Goal: Information Seeking & Learning: Find specific fact

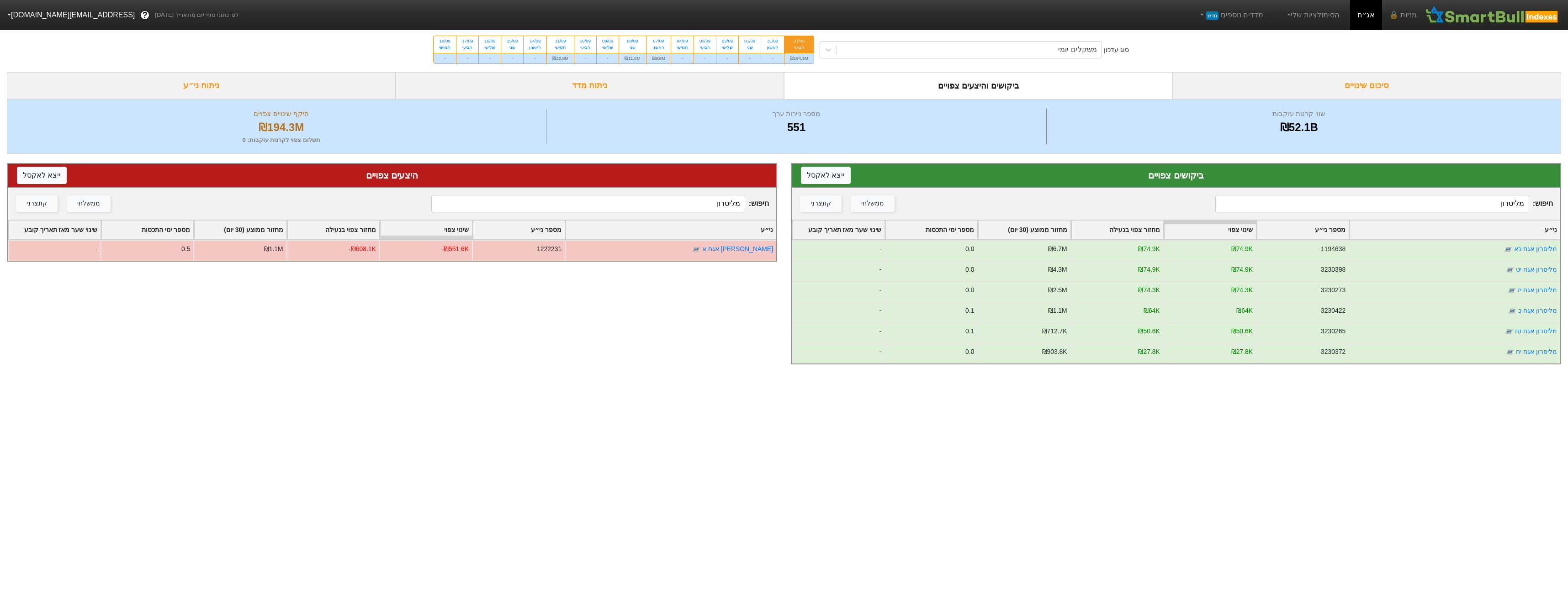
click at [1339, 211] on input "מליסרון" at bounding box center [1372, 203] width 313 height 17
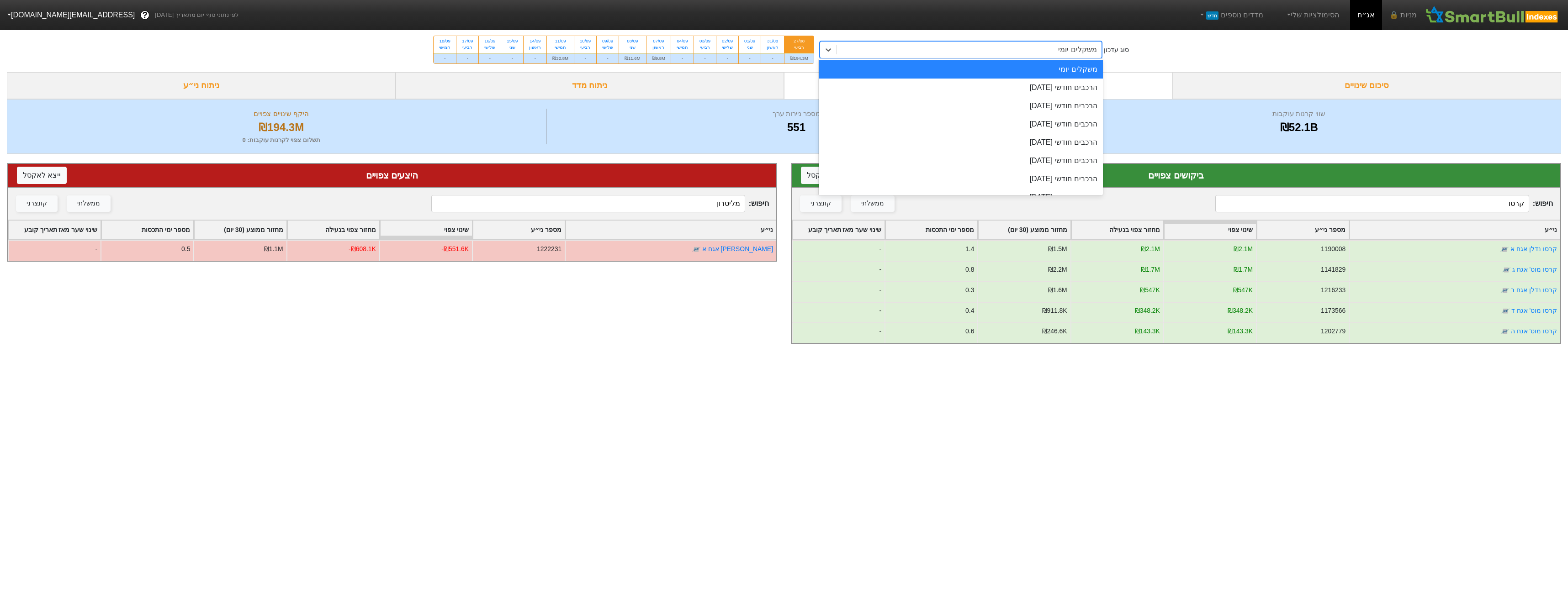
click at [919, 54] on div "משקלים יומי" at bounding box center [969, 50] width 264 height 16
click at [934, 82] on div "הרכבים חודשי [DATE]" at bounding box center [961, 88] width 284 height 18
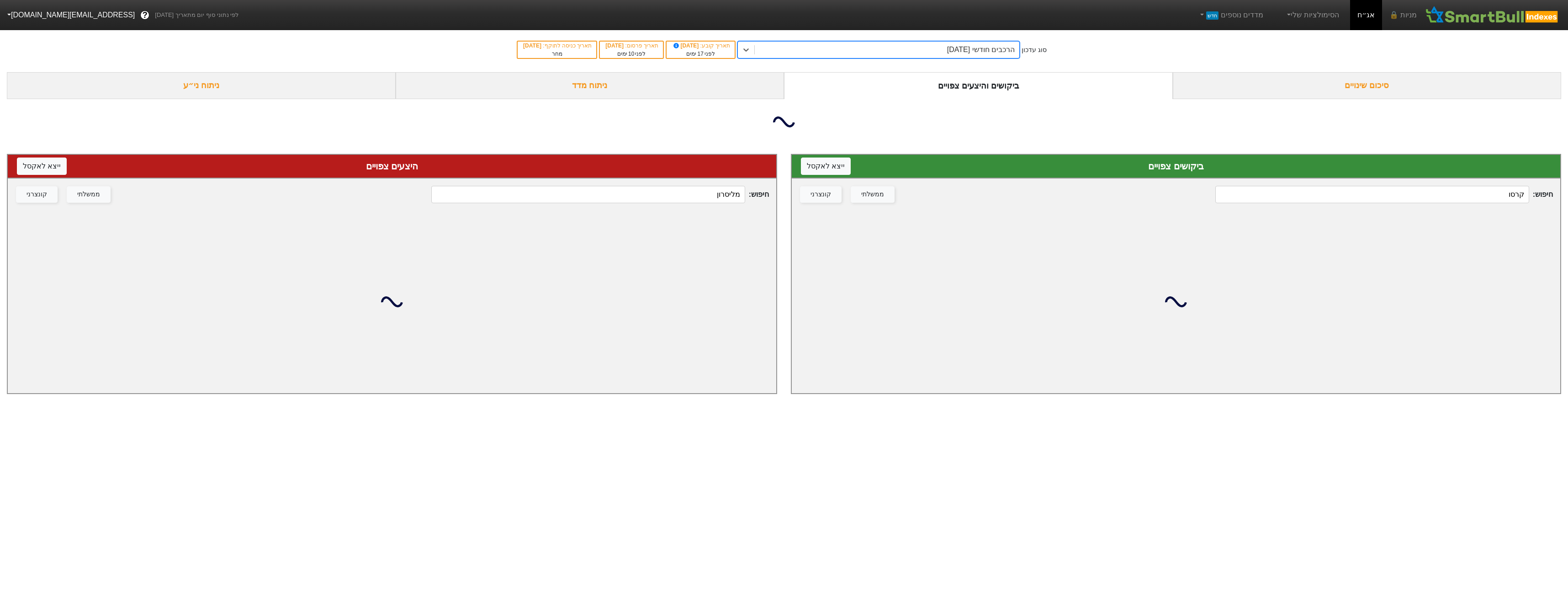
click at [1454, 202] on input "קרסו" at bounding box center [1372, 194] width 313 height 17
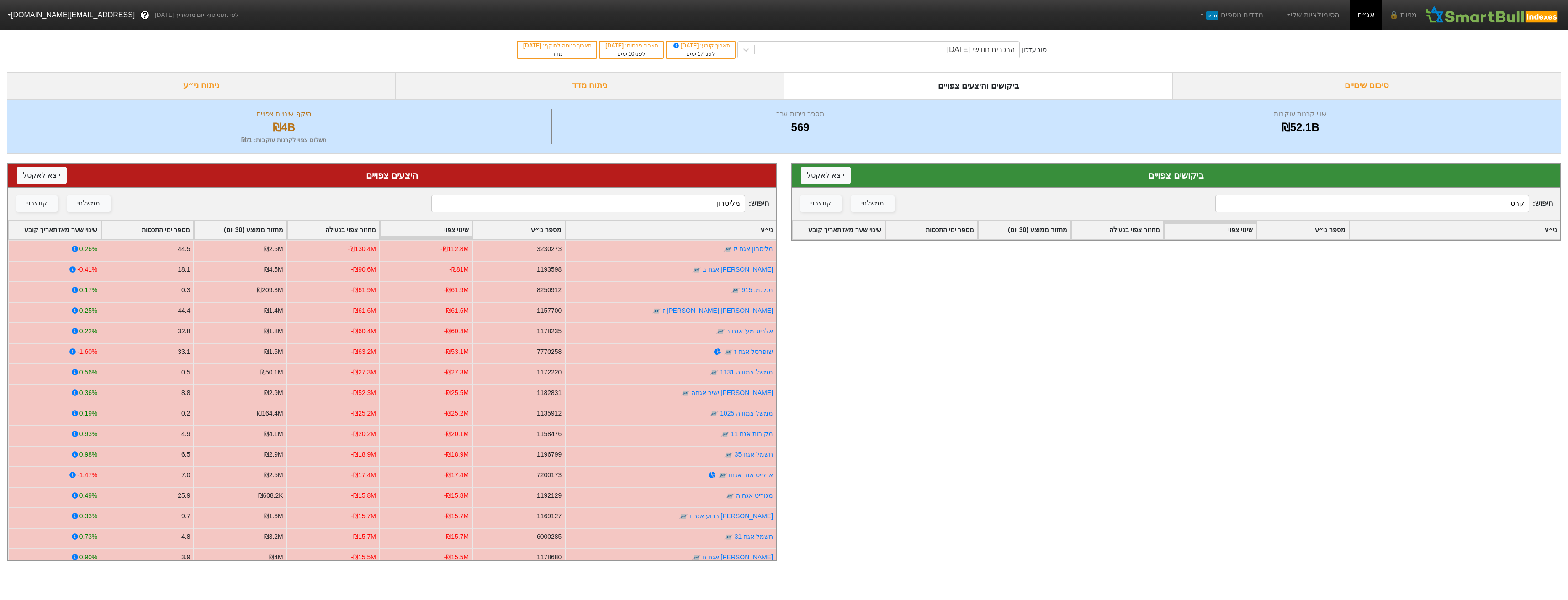
type input "קרסו"
click at [687, 209] on input "מליסרון" at bounding box center [588, 203] width 313 height 17
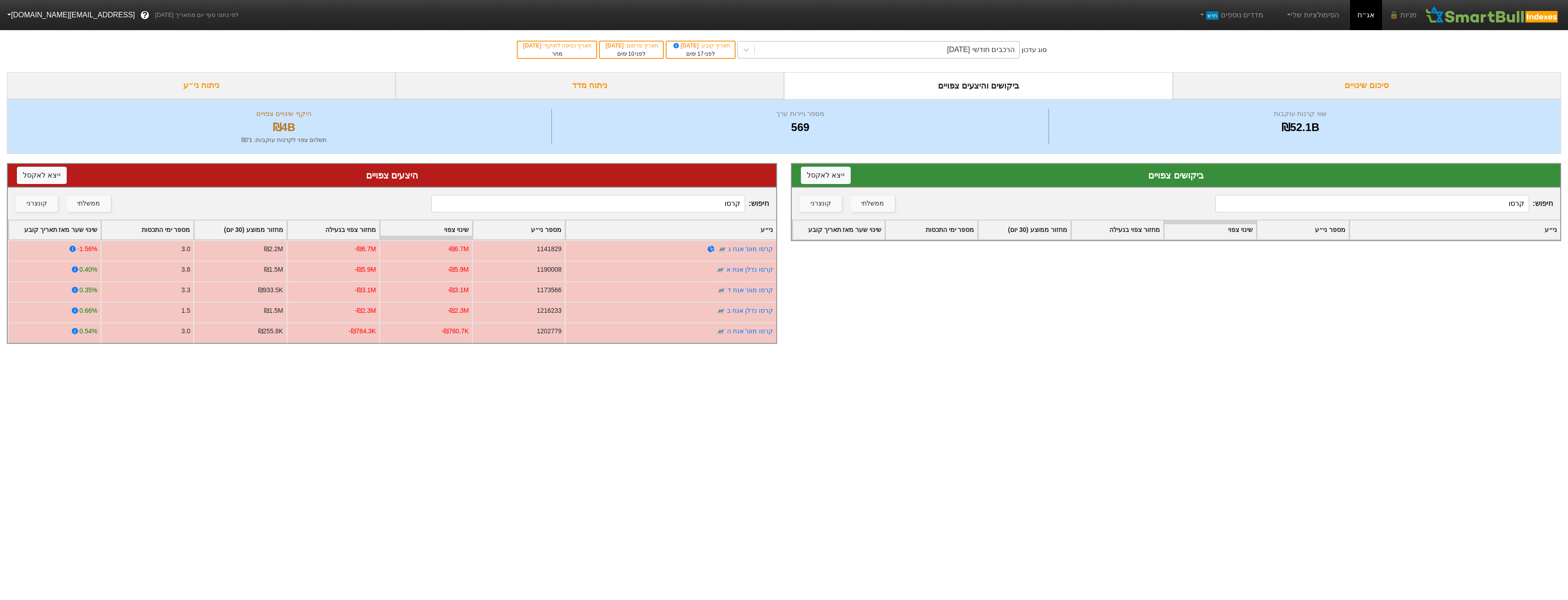
type input "קרסו"
click at [1001, 49] on div "הרכבים חודשי [DATE]" at bounding box center [981, 50] width 68 height 11
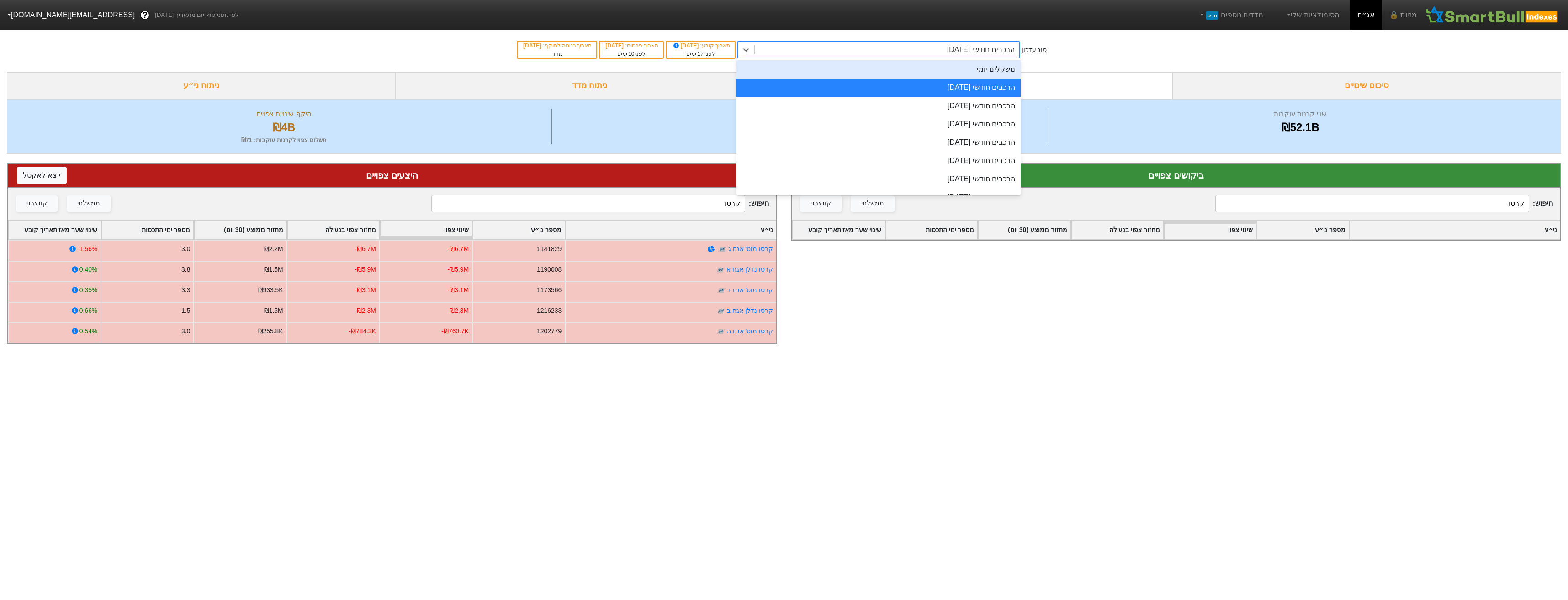
click at [997, 71] on div "משקלים יומי" at bounding box center [879, 70] width 284 height 18
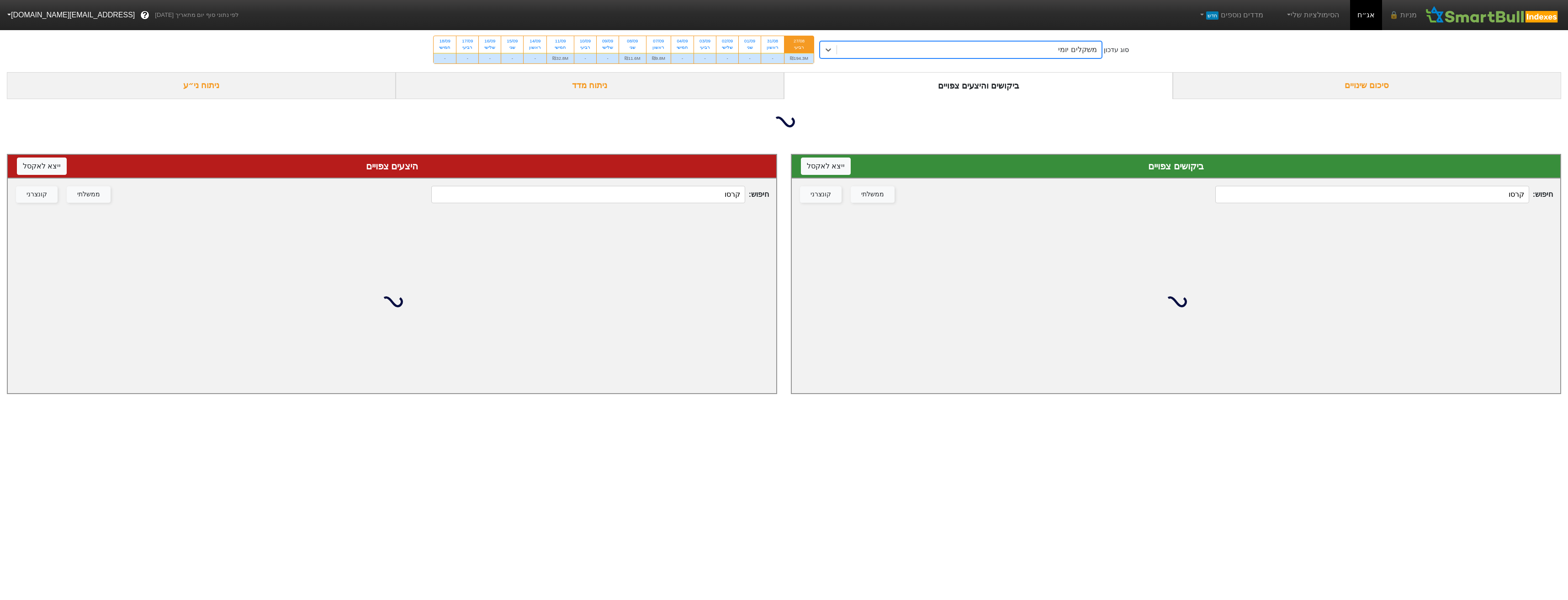
click at [1328, 193] on input "קרסו" at bounding box center [1372, 194] width 313 height 17
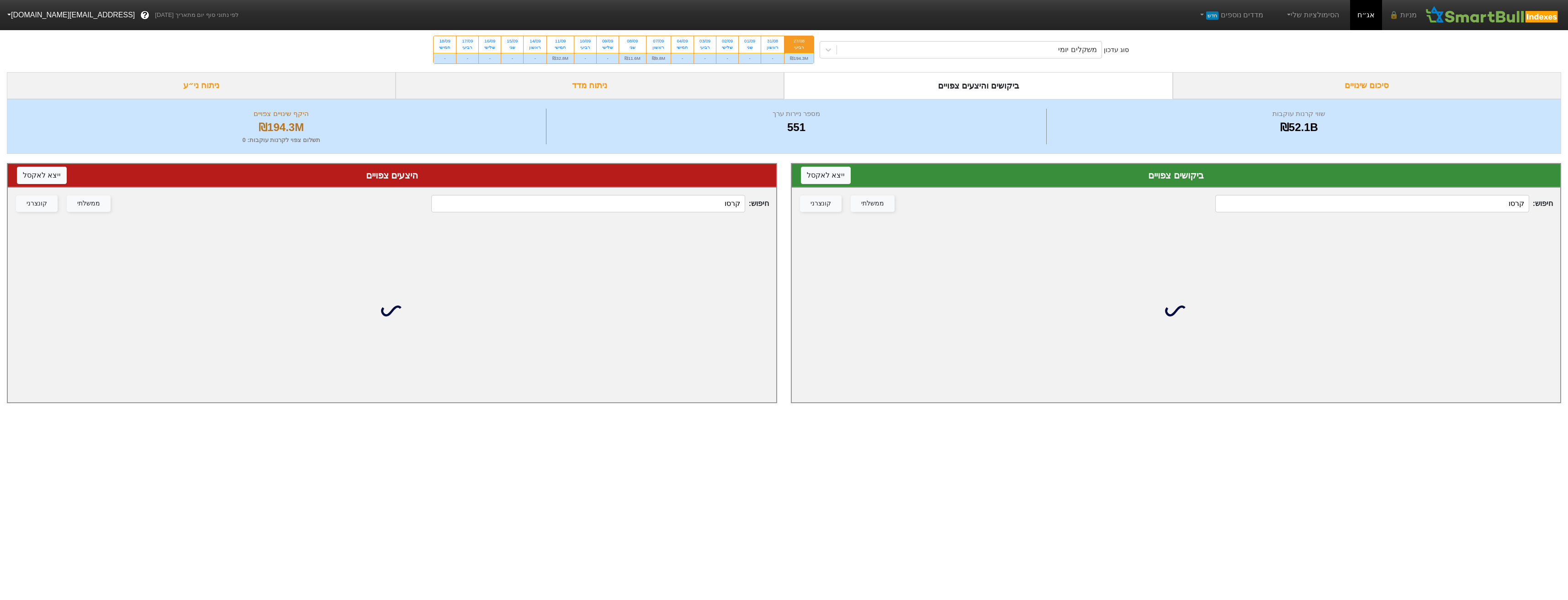
click at [1328, 193] on div "חיפוש : קרסו ממשלתי קונצרני" at bounding box center [1176, 204] width 769 height 32
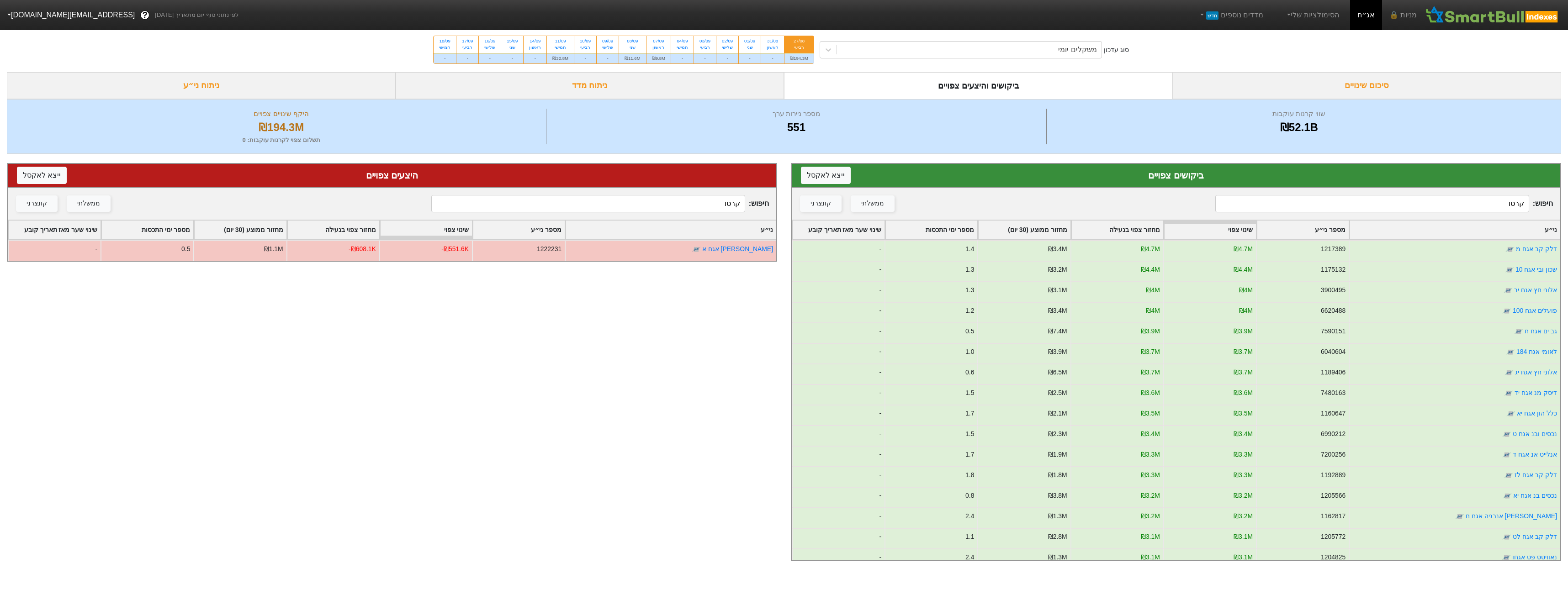
click at [1464, 199] on input "קרסו" at bounding box center [1372, 203] width 313 height 17
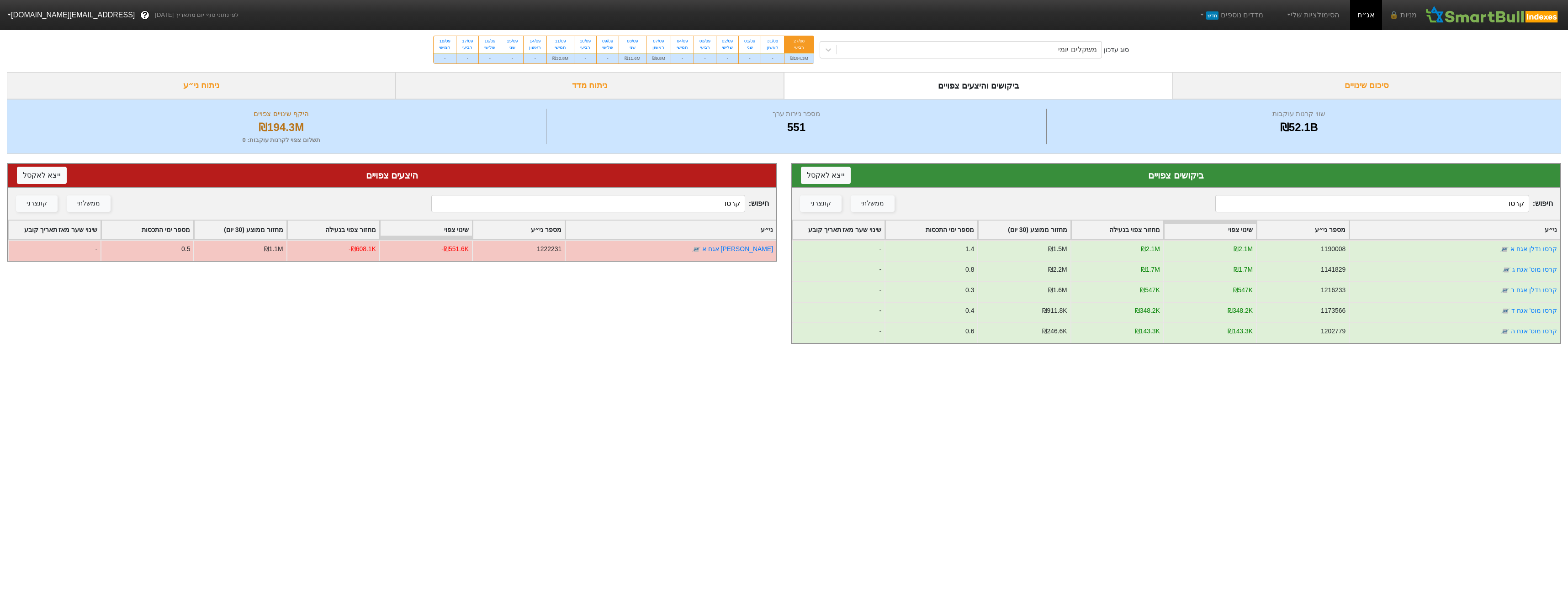
click at [1361, 201] on input "קרסו" at bounding box center [1372, 203] width 313 height 17
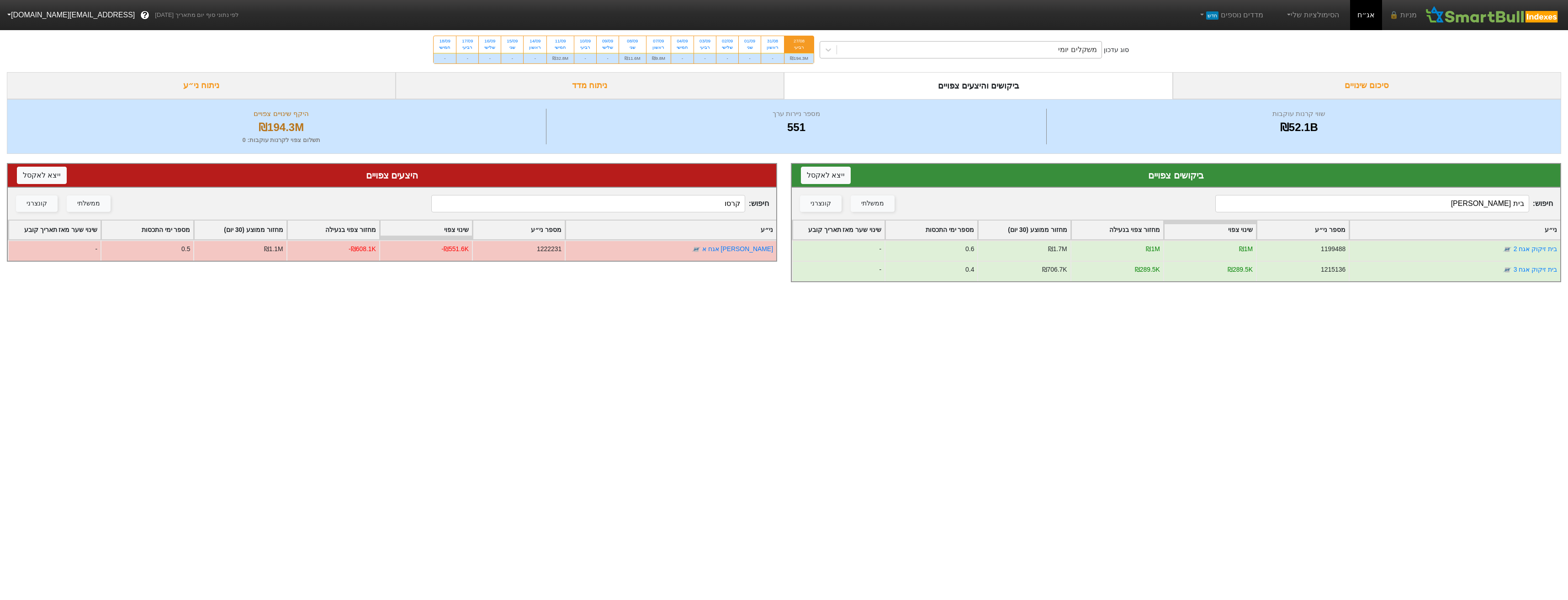
click at [1090, 49] on div "משקלים יומי" at bounding box center [1077, 50] width 38 height 11
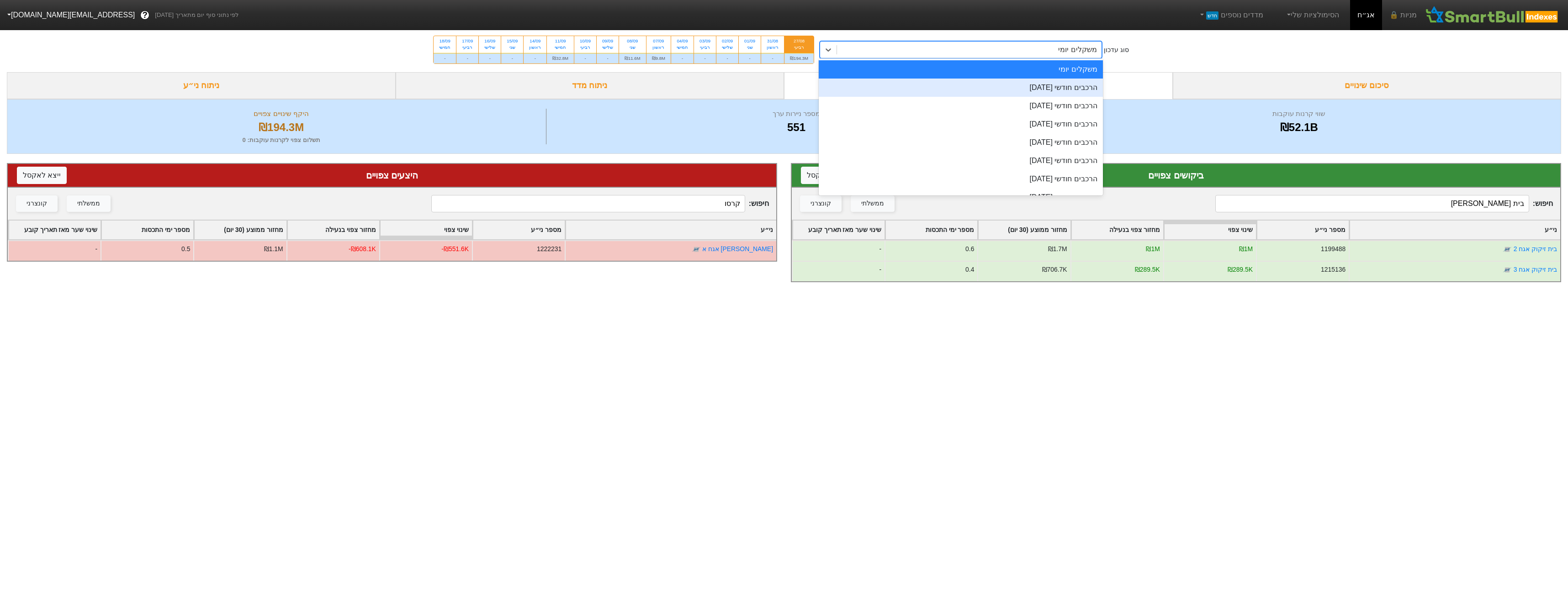
click at [1084, 91] on div "הרכבים חודשי [DATE]" at bounding box center [961, 88] width 284 height 18
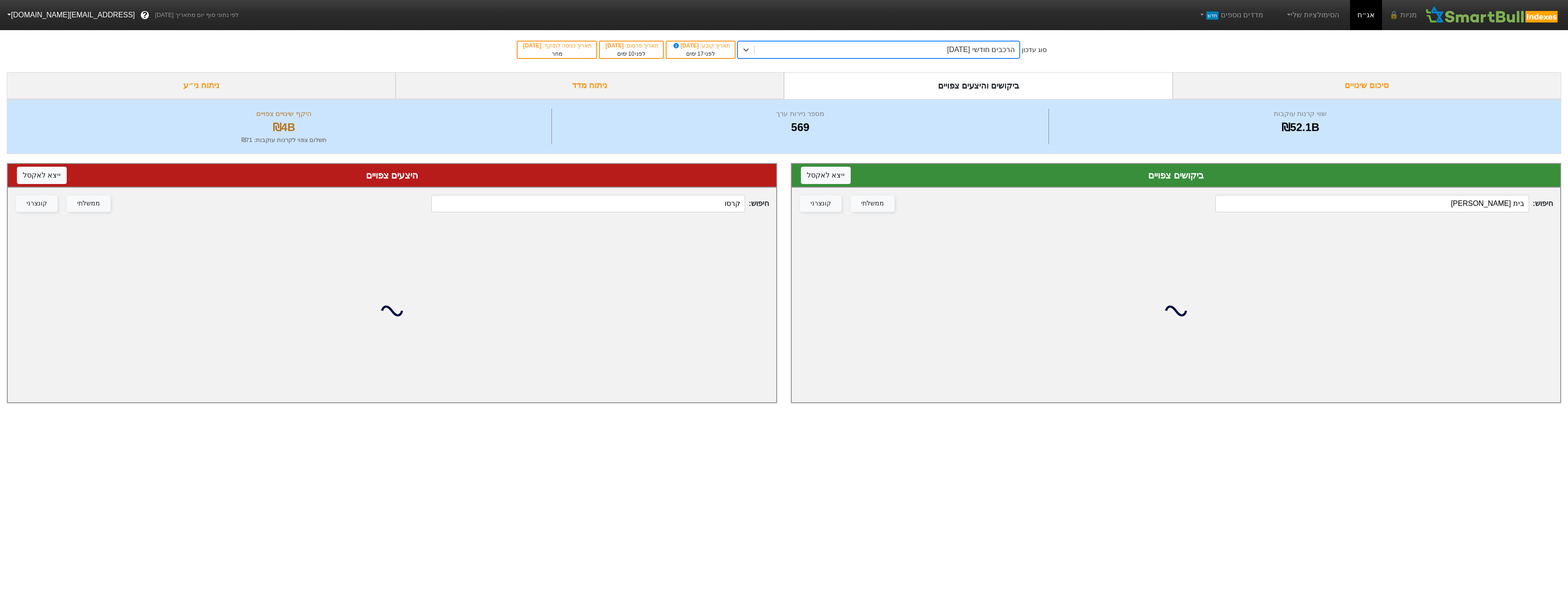
click at [1346, 204] on input "בית [PERSON_NAME]" at bounding box center [1372, 203] width 313 height 17
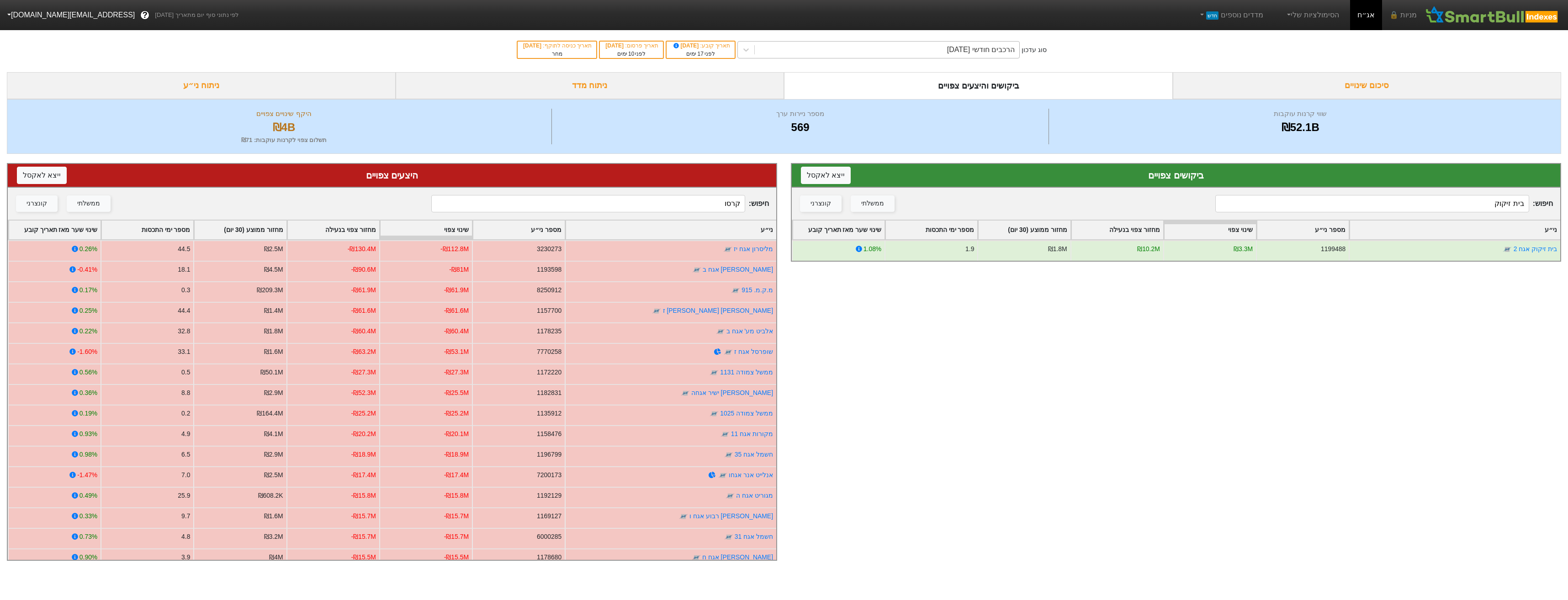
click at [830, 57] on div "הרכבים חודשי [DATE]" at bounding box center [887, 50] width 264 height 16
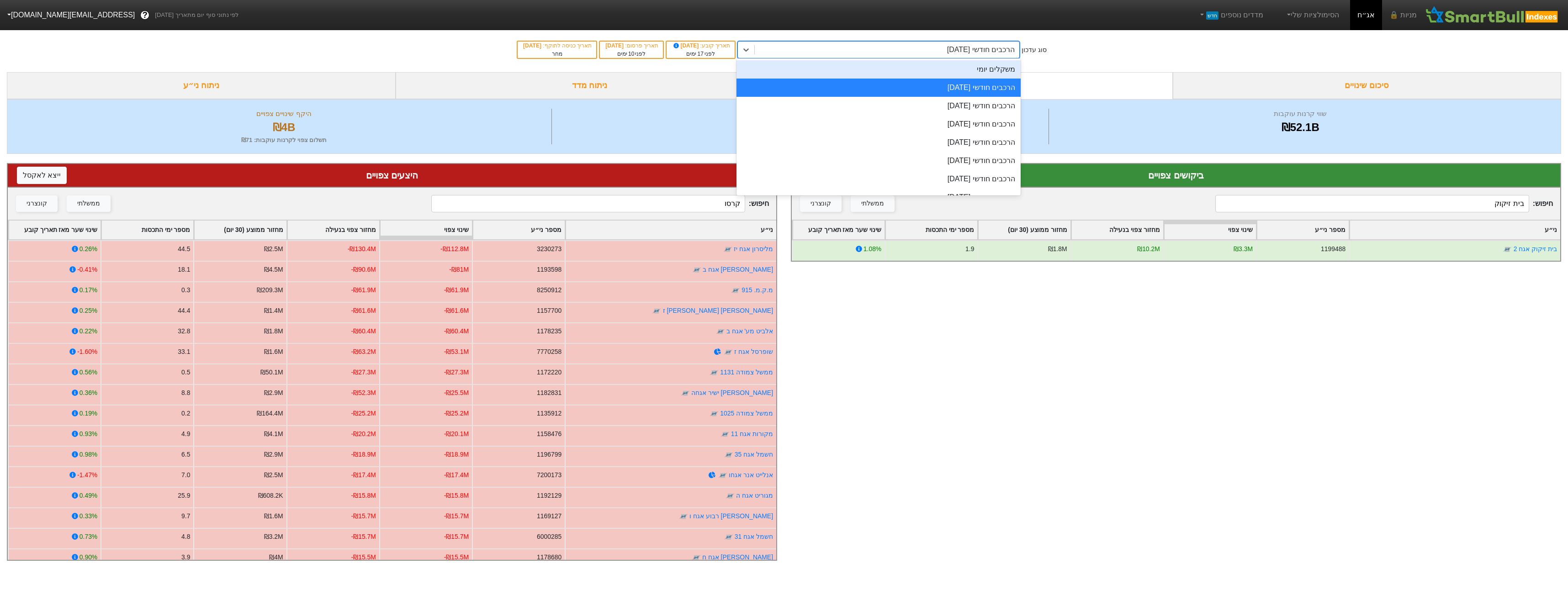
click at [842, 71] on div "משקלים יומי" at bounding box center [879, 70] width 284 height 18
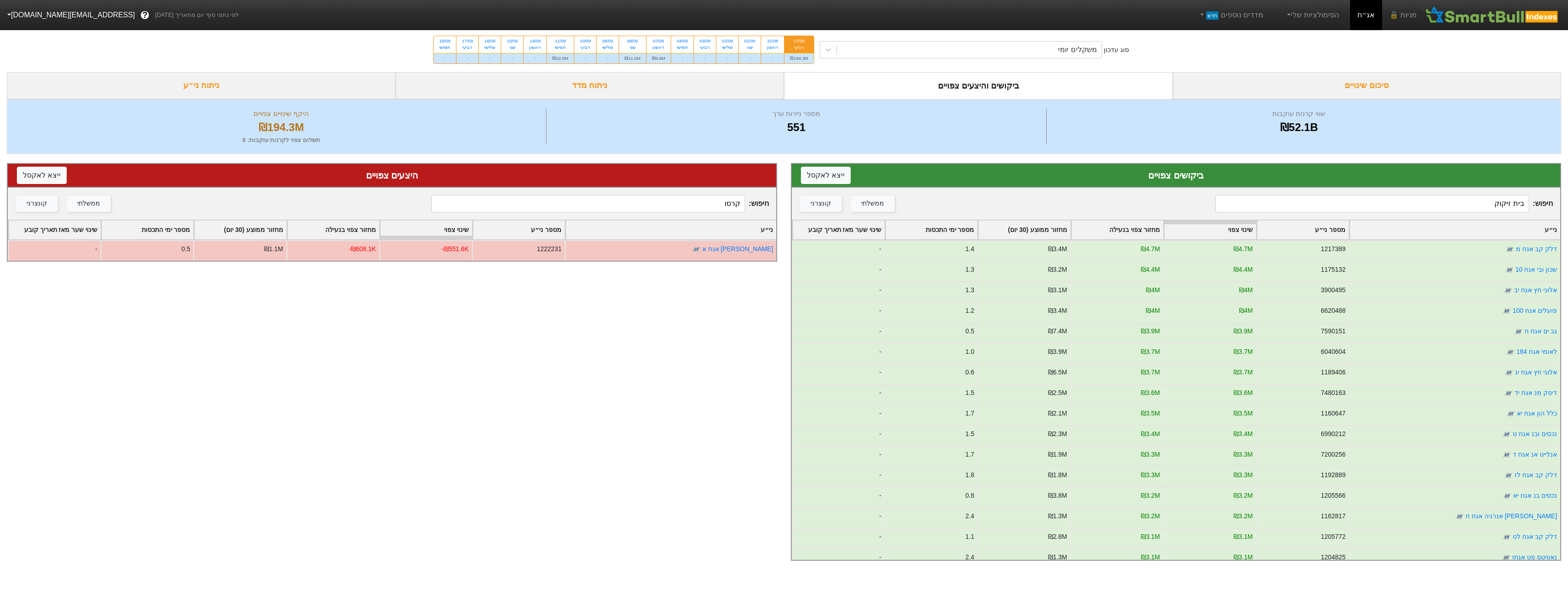
drag, startPoint x: 1201, startPoint y: 62, endPoint x: 1207, endPoint y: 58, distance: 7.2
drag, startPoint x: 1207, startPoint y: 58, endPoint x: 1167, endPoint y: 61, distance: 40.1
click at [1167, 61] on div "סוג עדכון משקלים יומי 27/08 רביעי ₪194.3M 31/08 ראשון - 01/09 שני - 02/09 שלישי…" at bounding box center [784, 50] width 1568 height 45
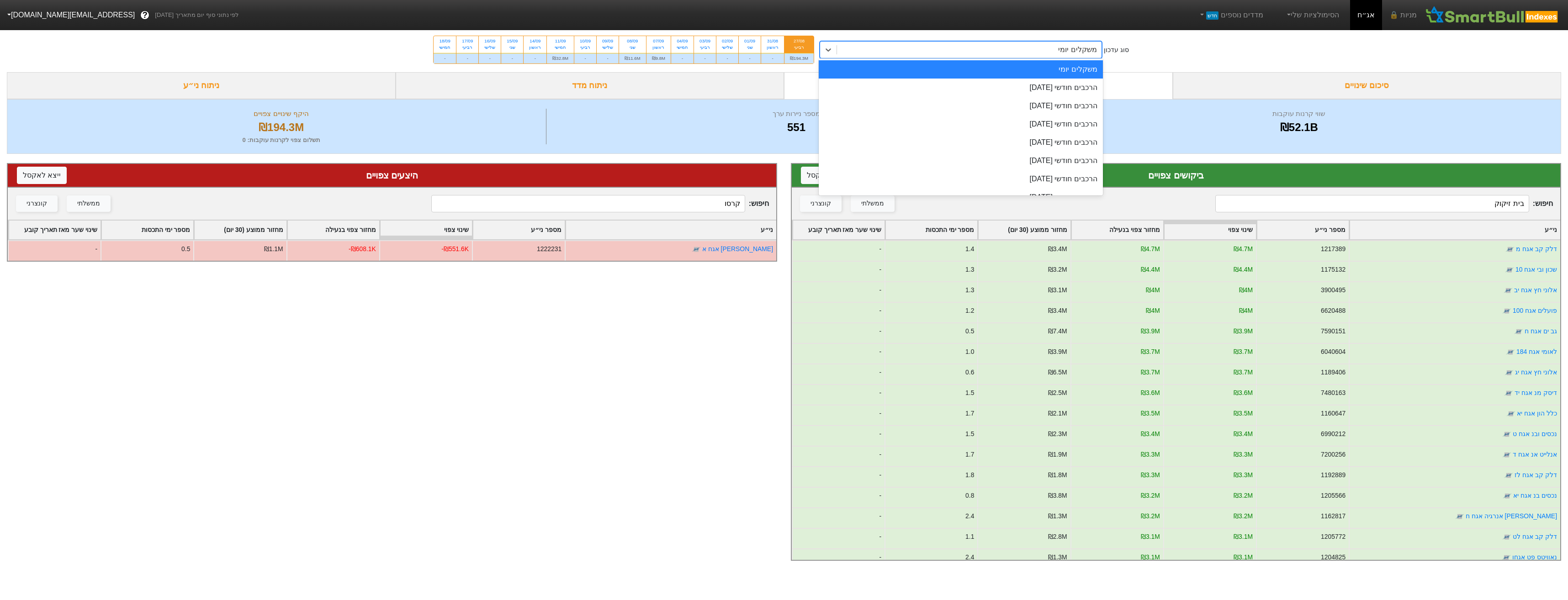
click at [1075, 56] on div "משקלים יומי" at bounding box center [969, 50] width 264 height 16
click at [1075, 83] on div "הרכבים חודשי [DATE]" at bounding box center [961, 88] width 284 height 18
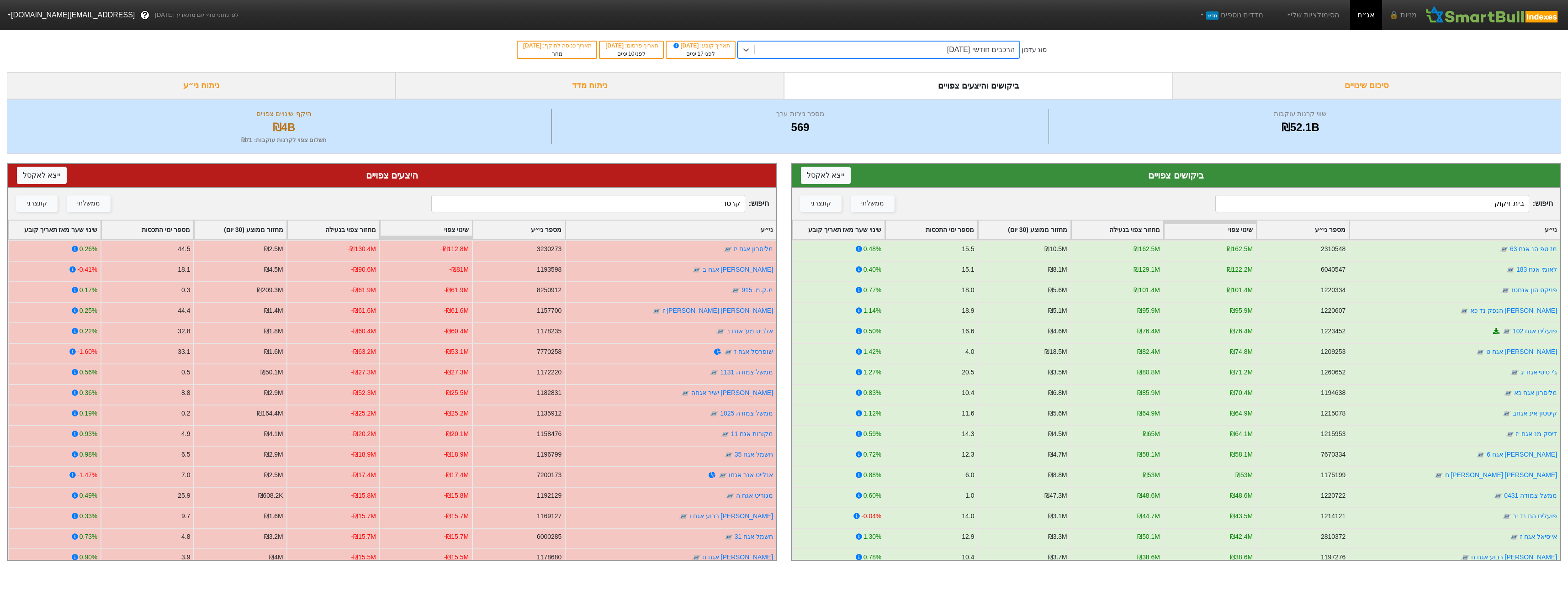
click at [987, 55] on div "הרכבים חודשי [DATE]" at bounding box center [887, 50] width 264 height 16
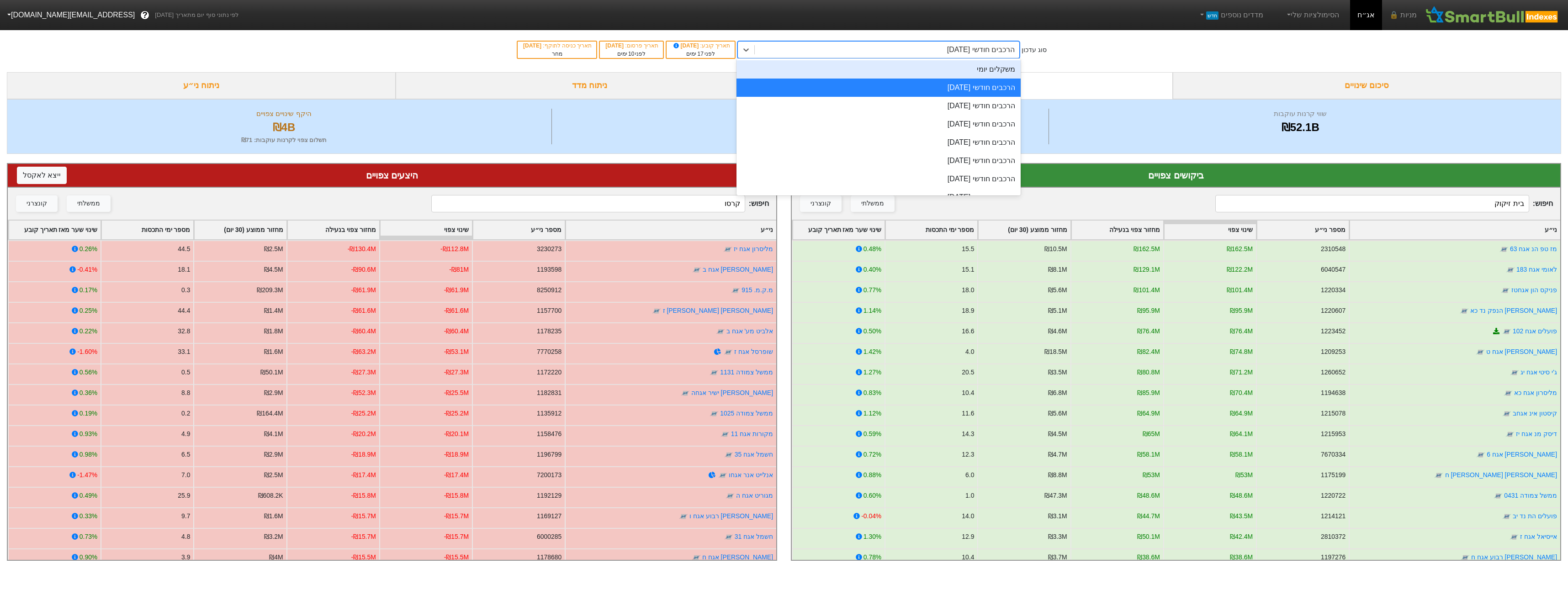
click at [990, 65] on div "משקלים יומי" at bounding box center [879, 70] width 284 height 18
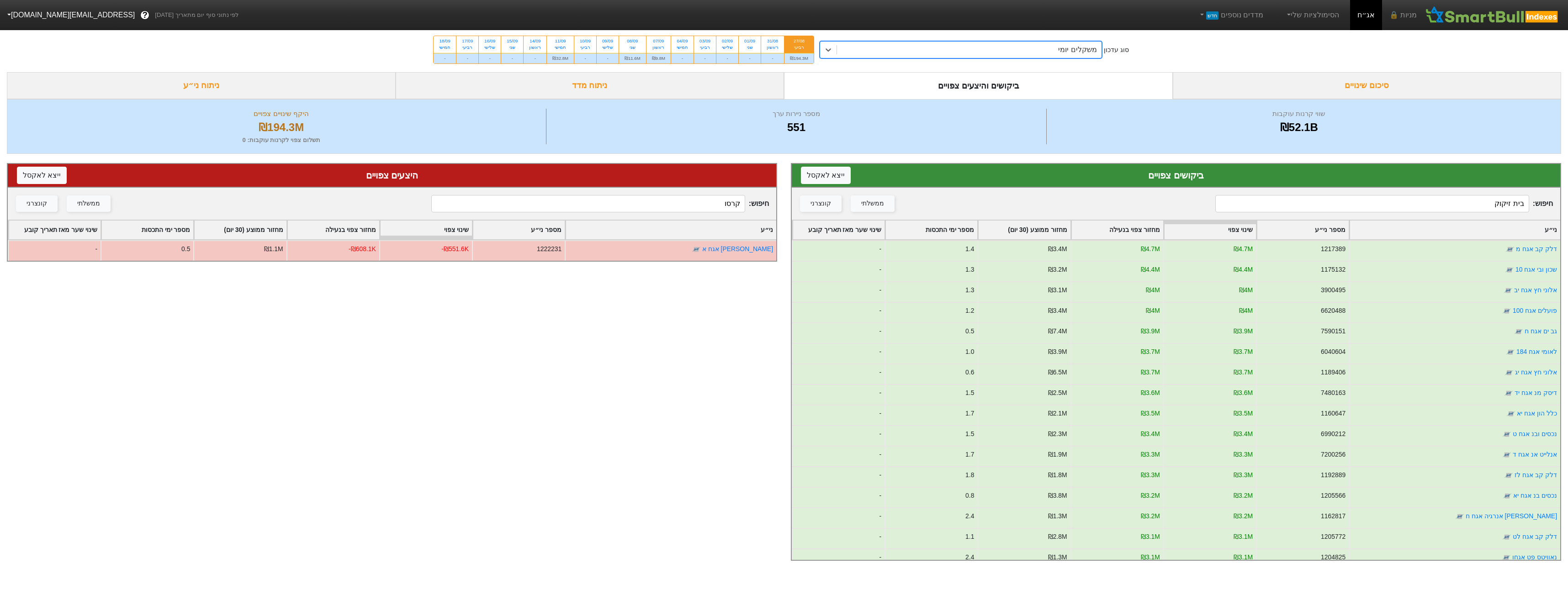
click at [1353, 188] on div "ביקושים צפויים ייצא ל אקסל" at bounding box center [1176, 176] width 769 height 24
click at [1360, 196] on input "בית זיקוק" at bounding box center [1372, 203] width 313 height 17
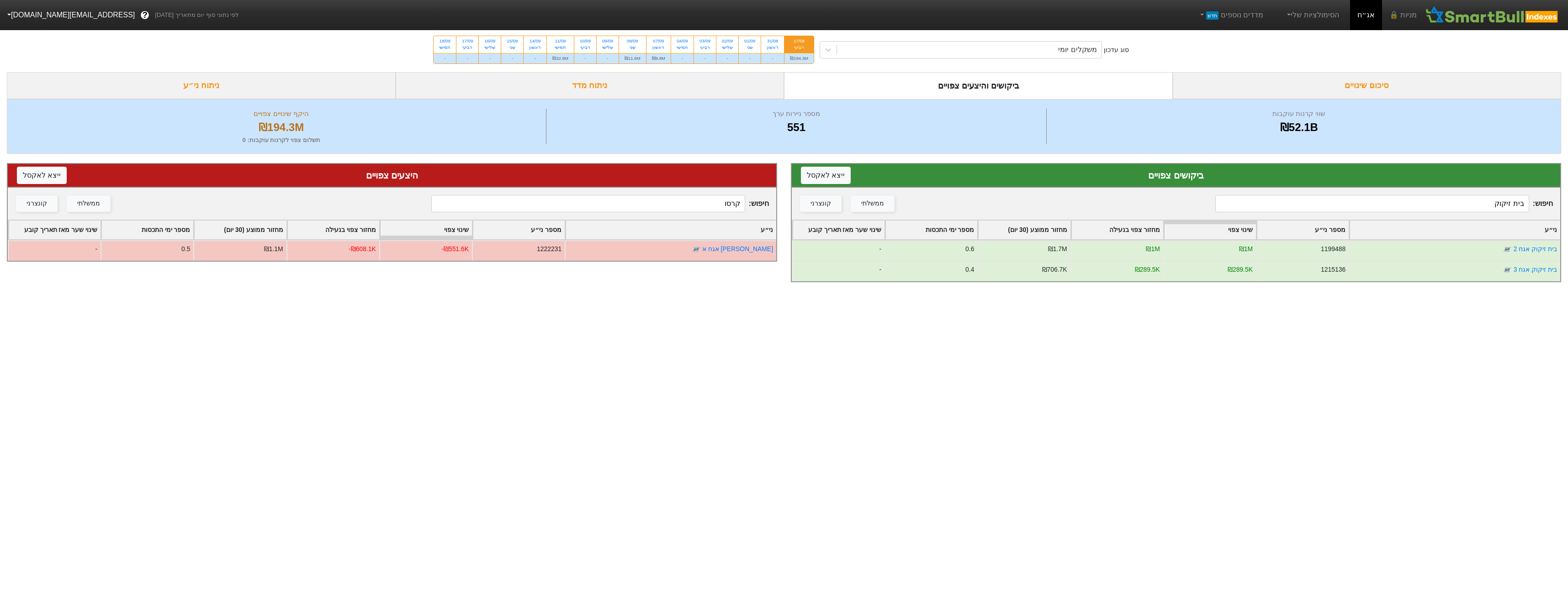
drag, startPoint x: 1041, startPoint y: 67, endPoint x: 1038, endPoint y: 58, distance: 9.5
click at [1039, 63] on div "סוג עדכון משקלים יומי 27/08 רביעי ₪194.3M 31/08 ראשון - 01/09 שני - 02/09 שלישי…" at bounding box center [784, 50] width 1568 height 45
click at [1037, 56] on div "משקלים יומי" at bounding box center [969, 50] width 264 height 16
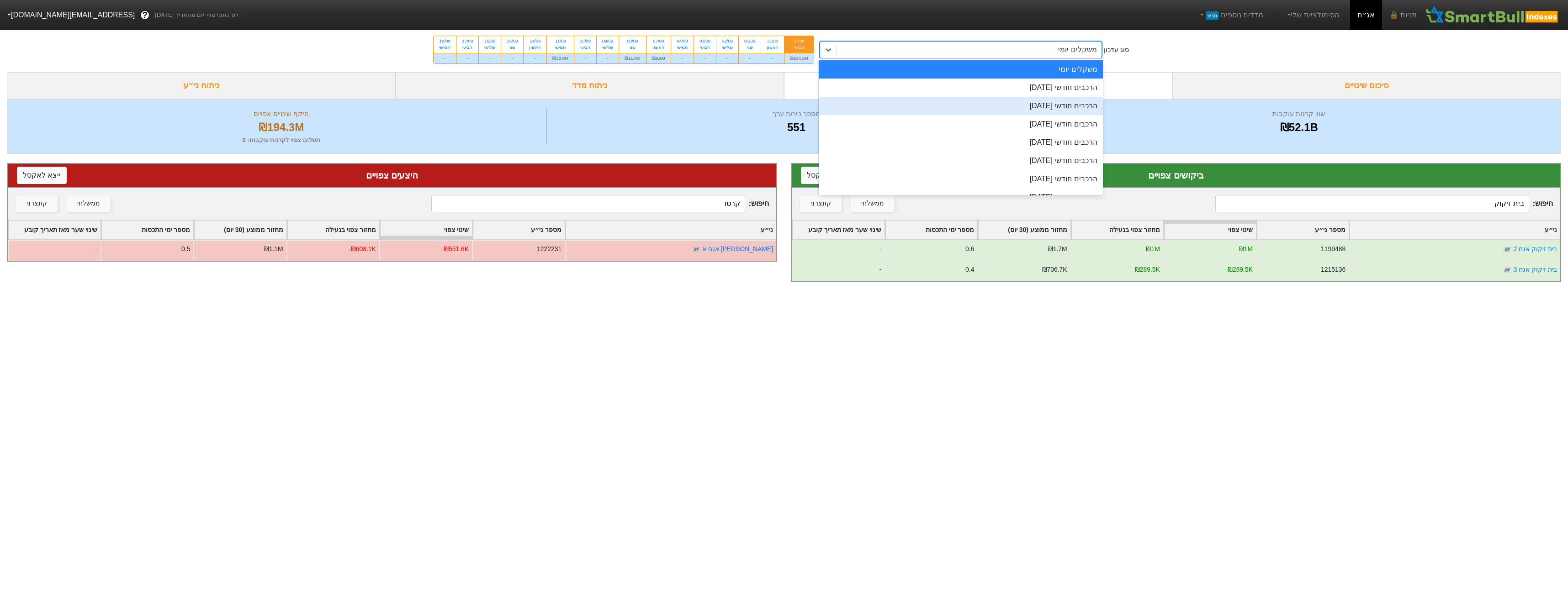
click at [1056, 100] on div "הרכבים חודשי [DATE]" at bounding box center [961, 105] width 284 height 18
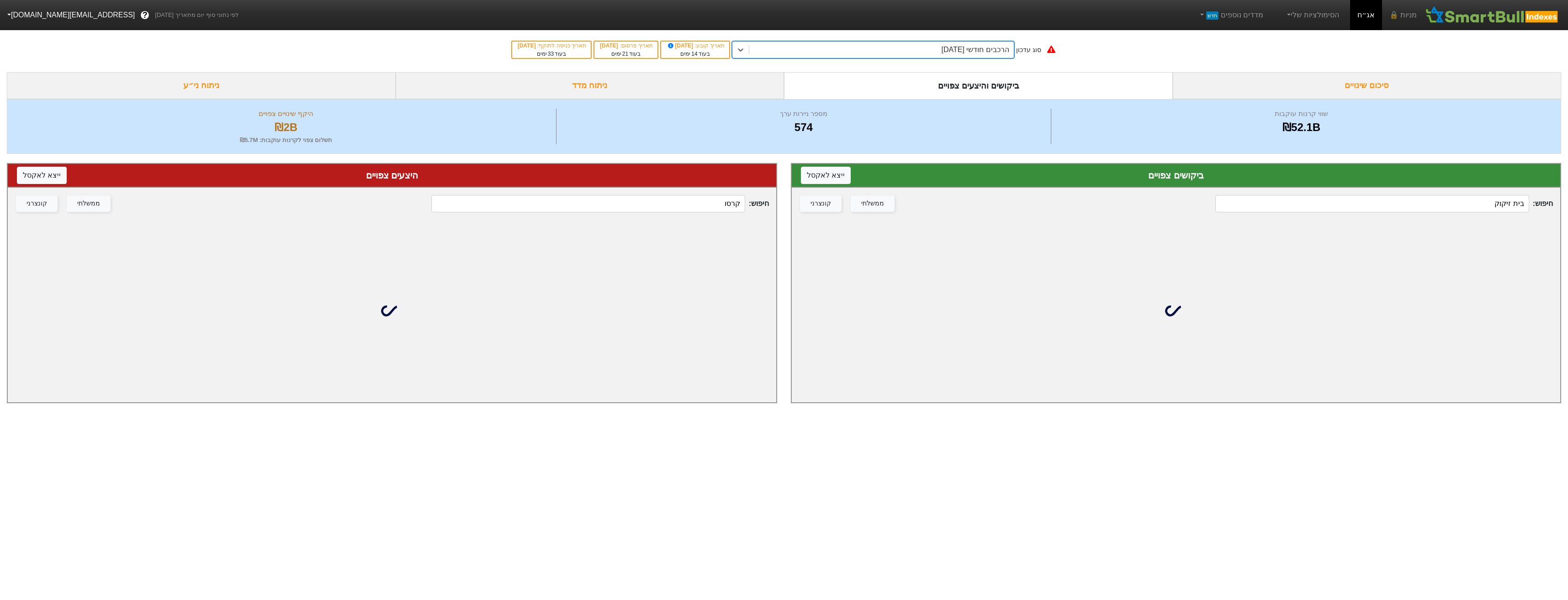
click at [1309, 179] on div "ביקושים צפויים ייצא ל אקסל" at bounding box center [1176, 175] width 750 height 13
click at [1324, 196] on input "בית זיקוק" at bounding box center [1372, 203] width 313 height 17
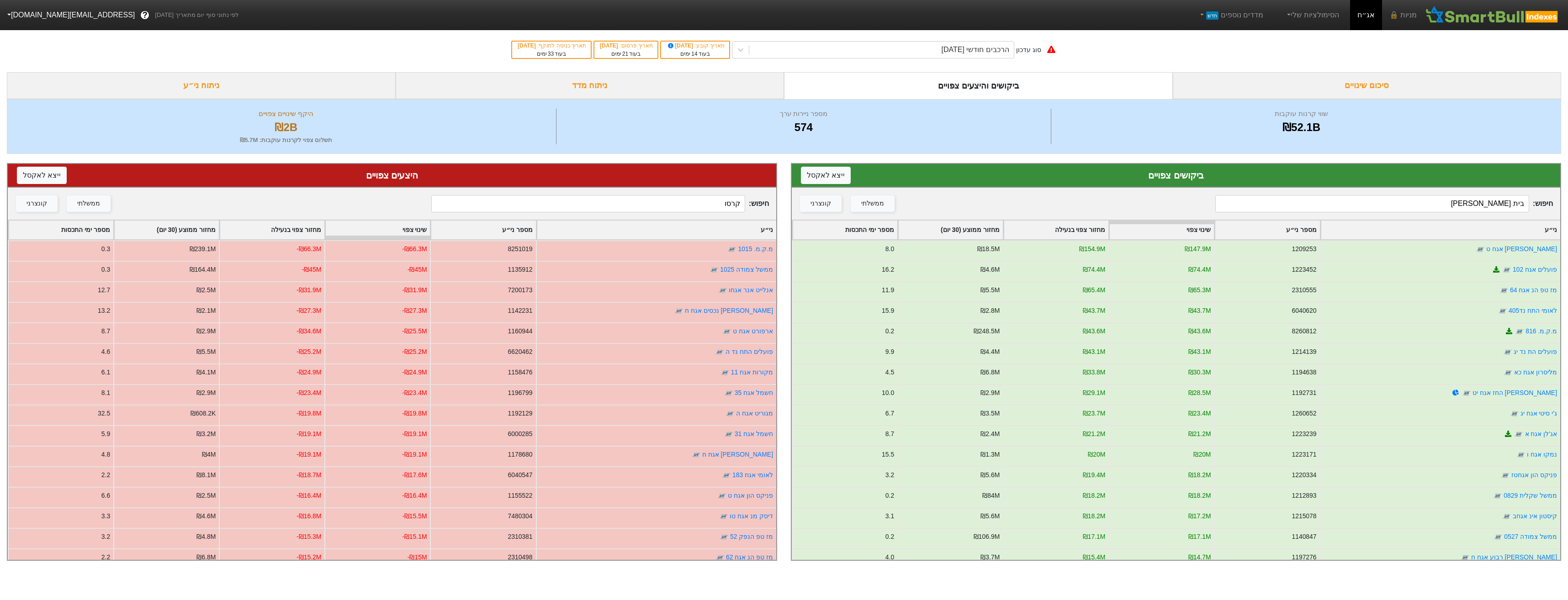
type input "בית זיקוק"
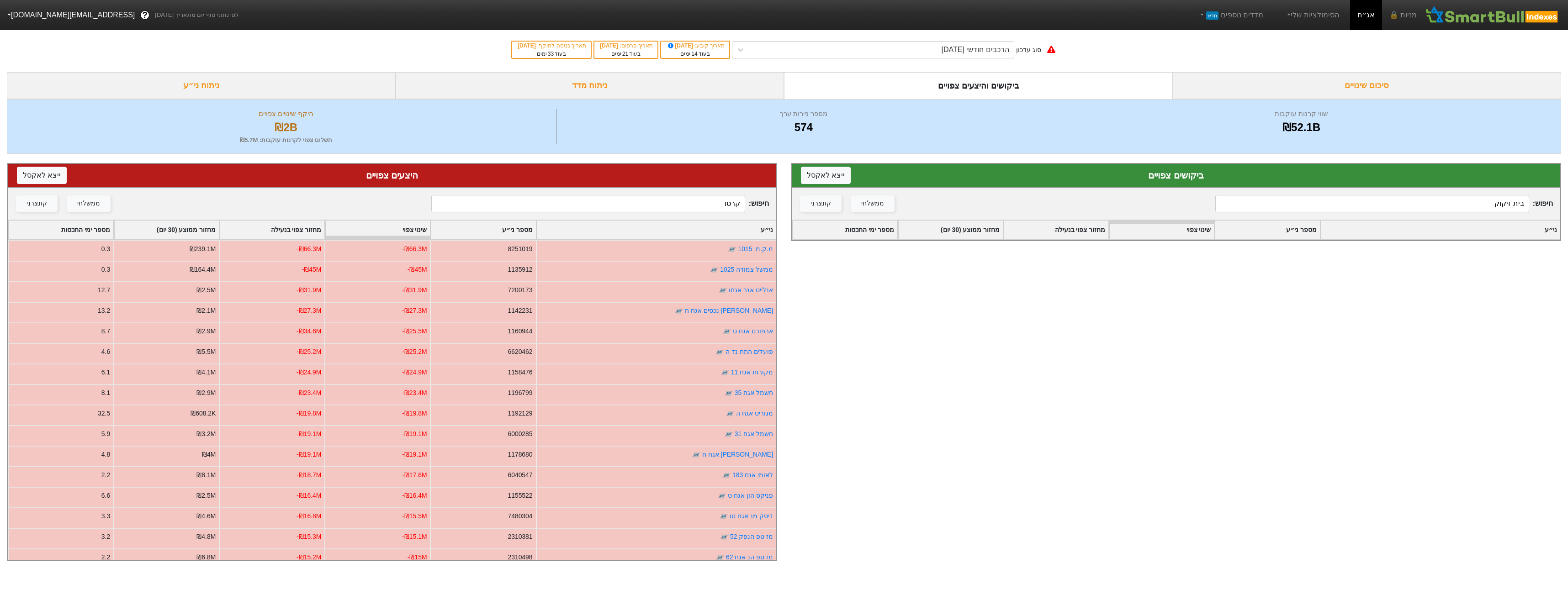
click at [713, 208] on input "קרסו" at bounding box center [588, 203] width 313 height 17
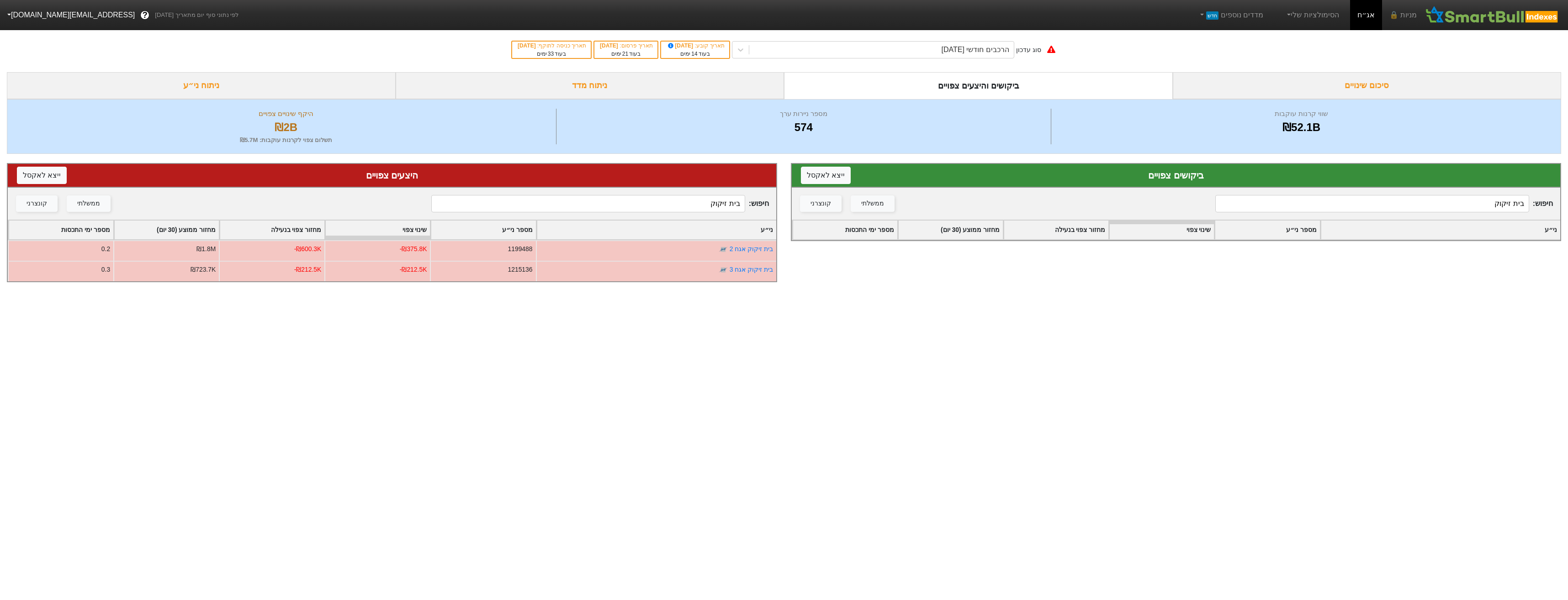
type input "בית זיקוק"
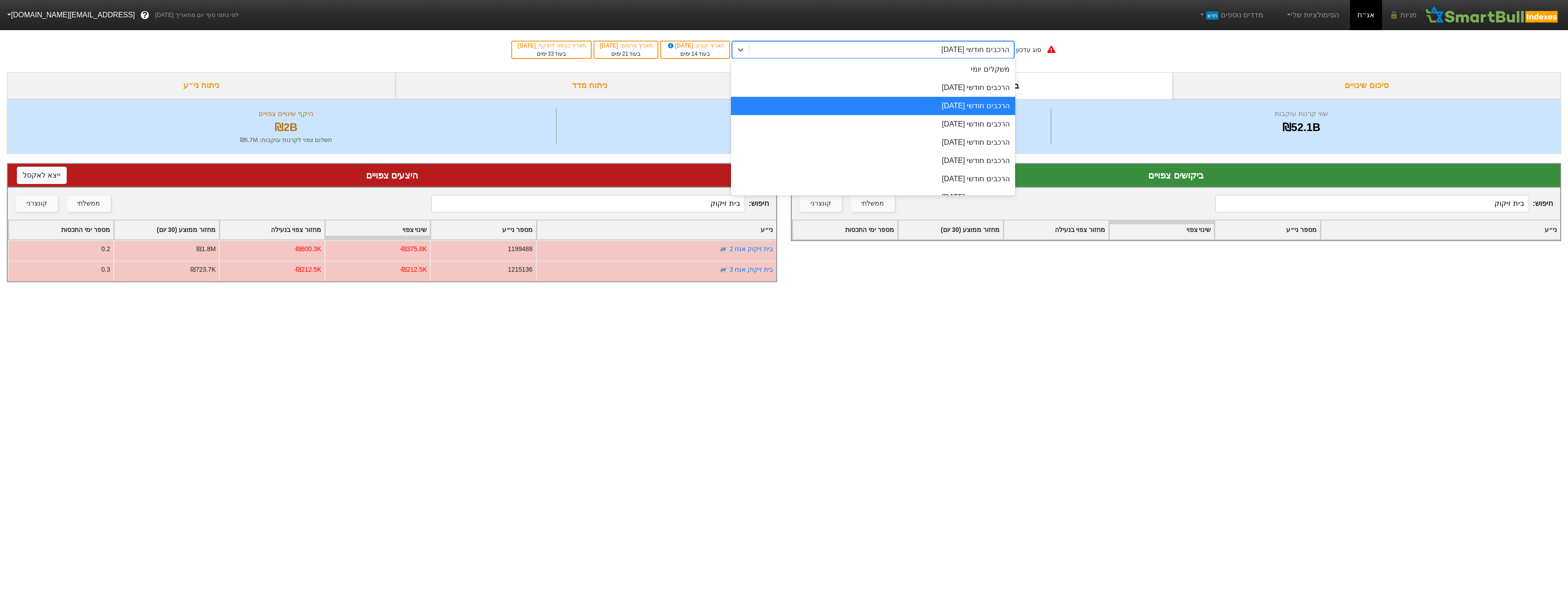
click at [992, 54] on div "הרכבים חודשי [DATE]" at bounding box center [976, 50] width 68 height 11
drag, startPoint x: 995, startPoint y: 90, endPoint x: 1002, endPoint y: 97, distance: 9.9
click at [995, 91] on div "הרכבים חודשי [DATE]" at bounding box center [873, 88] width 284 height 18
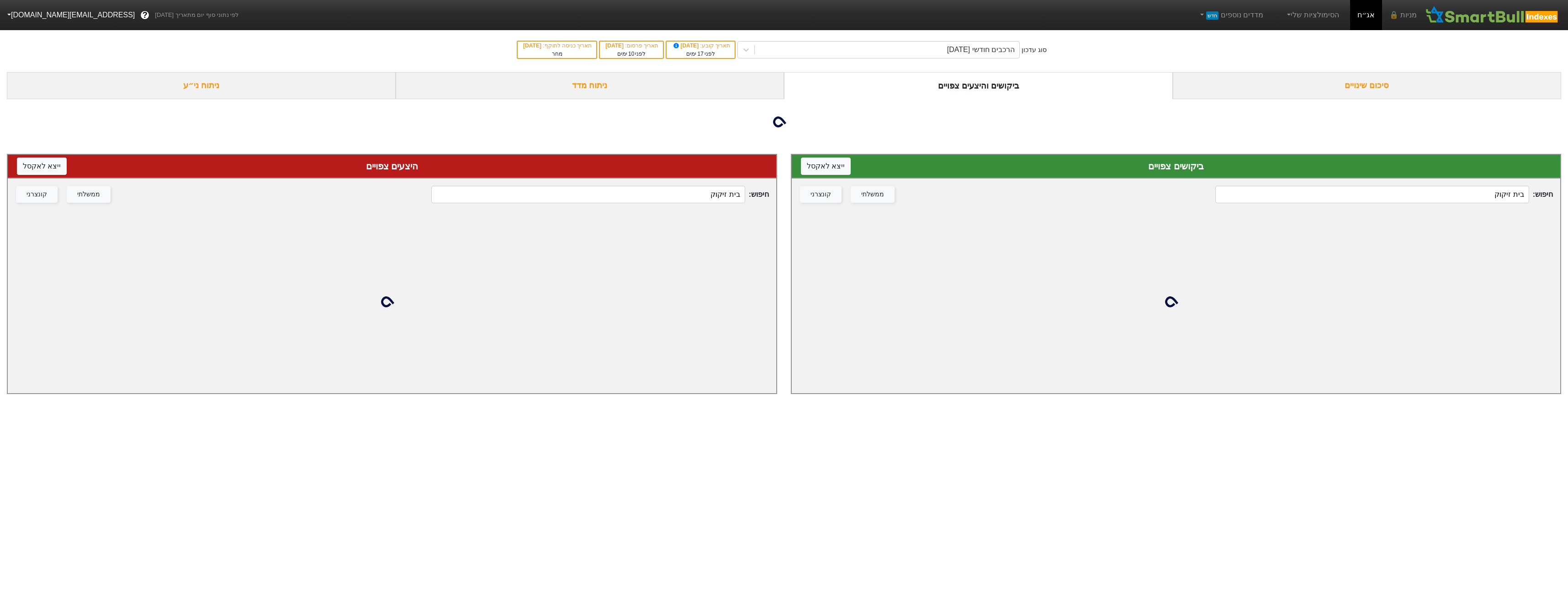
click at [1282, 196] on input "בית זיקוק" at bounding box center [1372, 194] width 313 height 17
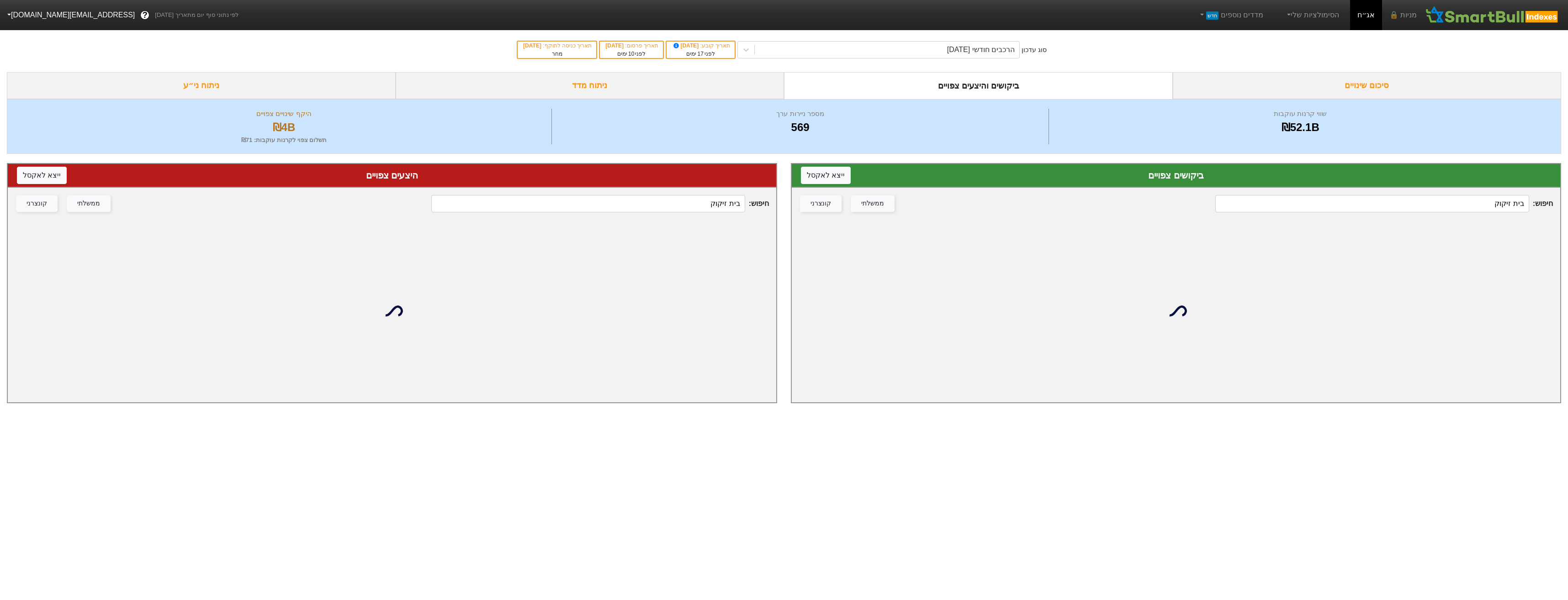
click at [1282, 198] on input "בית זיקוק" at bounding box center [1372, 203] width 313 height 17
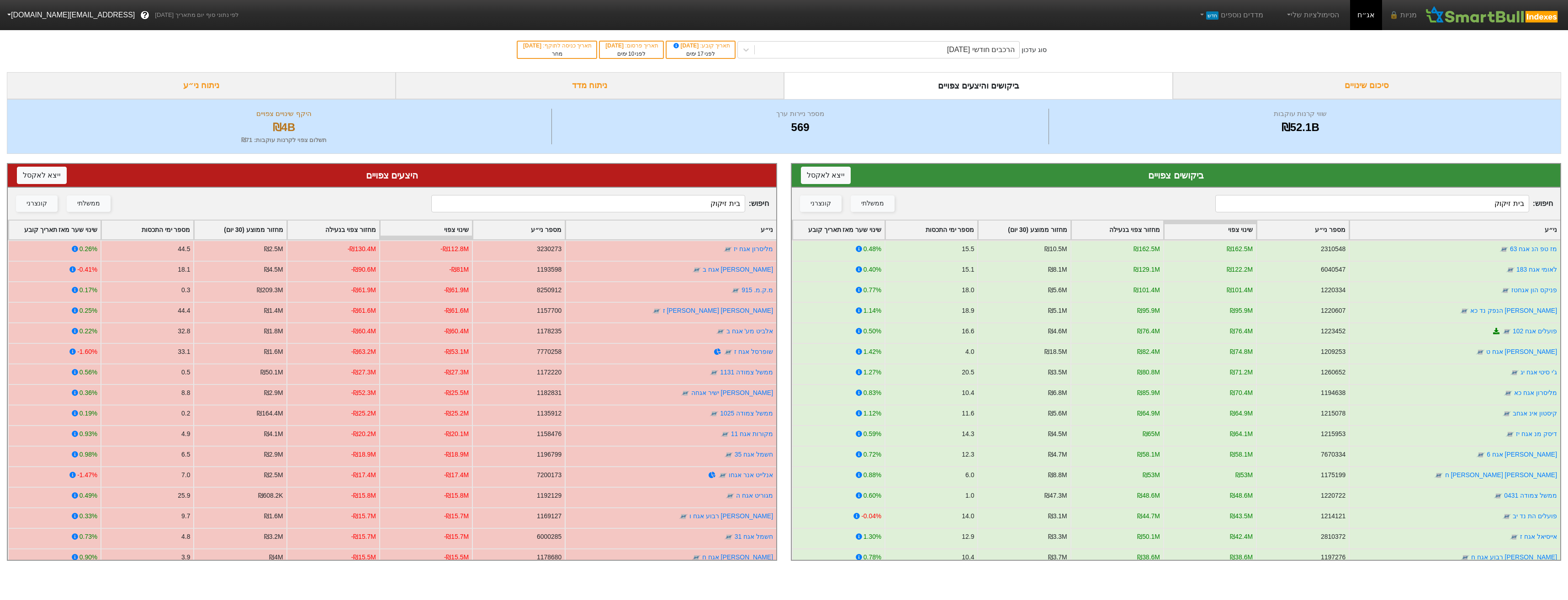
click at [1292, 201] on input "בית זיקוק" at bounding box center [1372, 203] width 313 height 17
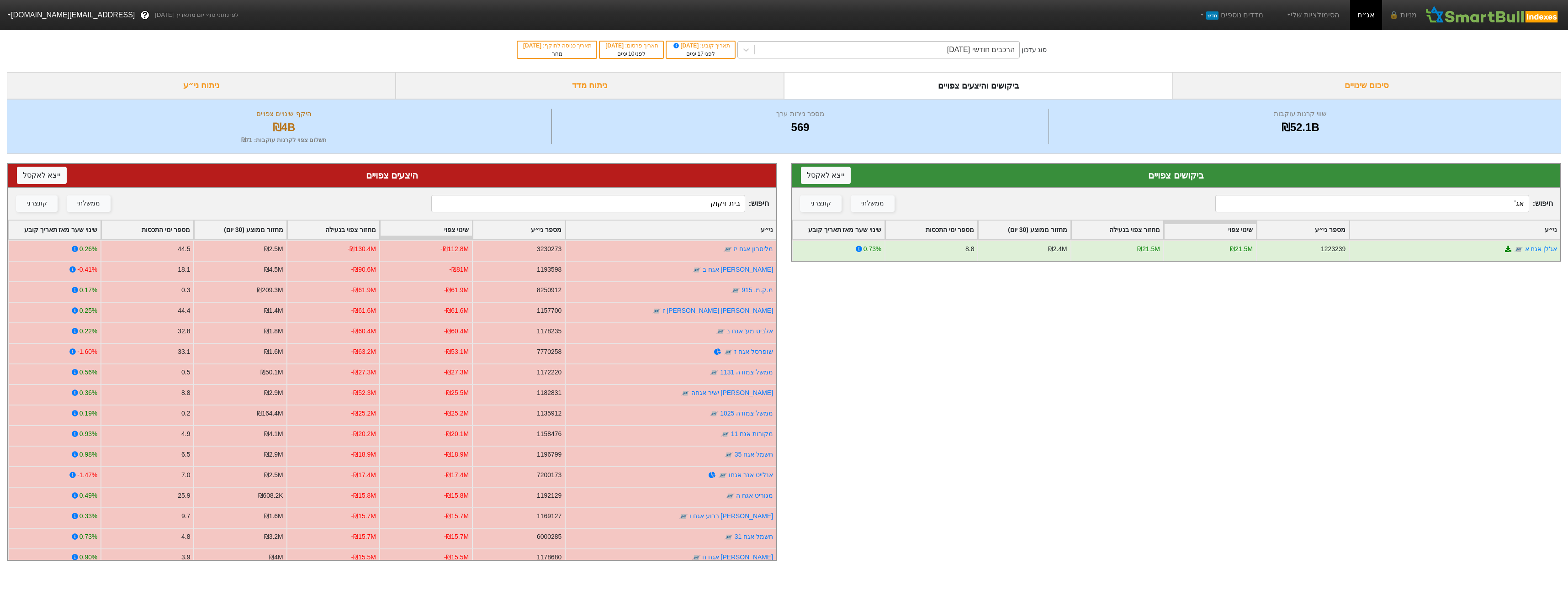
click at [986, 54] on div "הרכבים חודשי [DATE]" at bounding box center [981, 50] width 68 height 11
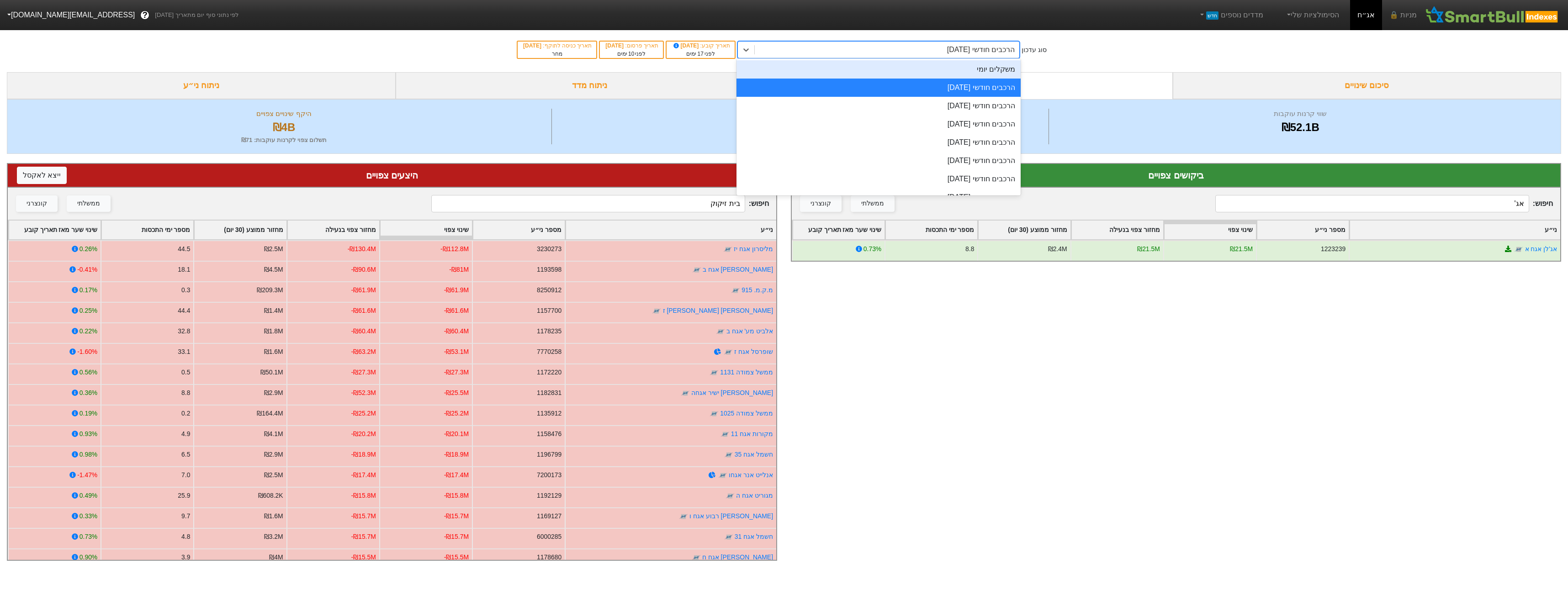
click at [996, 73] on div "משקלים יומי" at bounding box center [879, 70] width 284 height 18
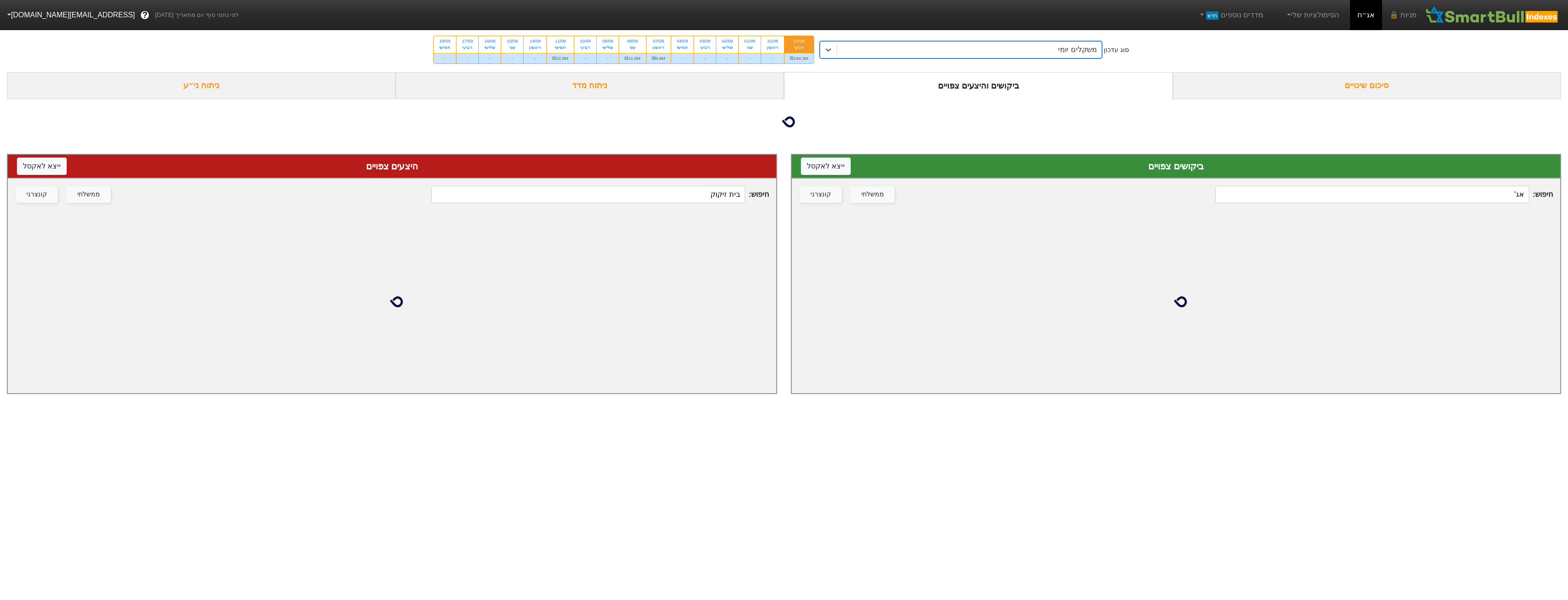
click at [1337, 204] on input "אג'" at bounding box center [1372, 194] width 313 height 17
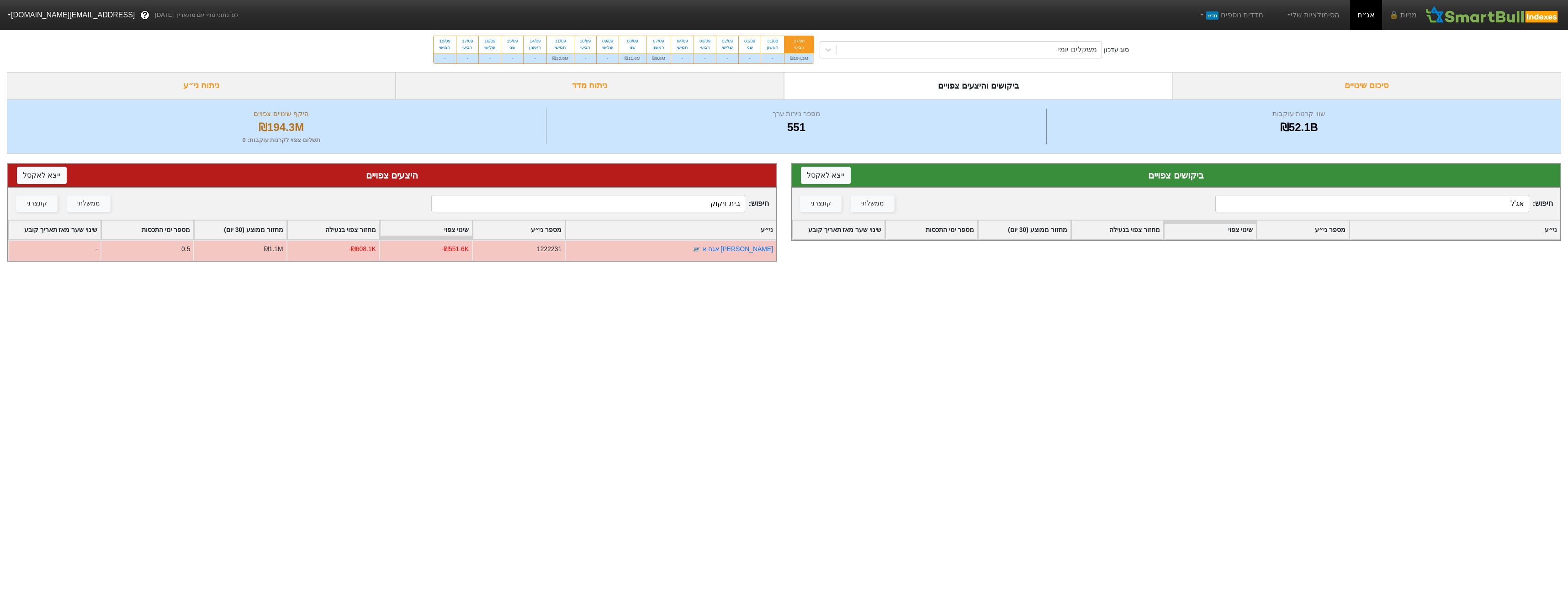
drag, startPoint x: 1329, startPoint y: 196, endPoint x: 1339, endPoint y: 205, distance: 13.5
click at [1334, 200] on input "אג'ל" at bounding box center [1372, 203] width 313 height 17
click at [1337, 205] on input "אג'ל" at bounding box center [1372, 203] width 313 height 17
click at [1336, 205] on input "אג'ל" at bounding box center [1372, 203] width 313 height 17
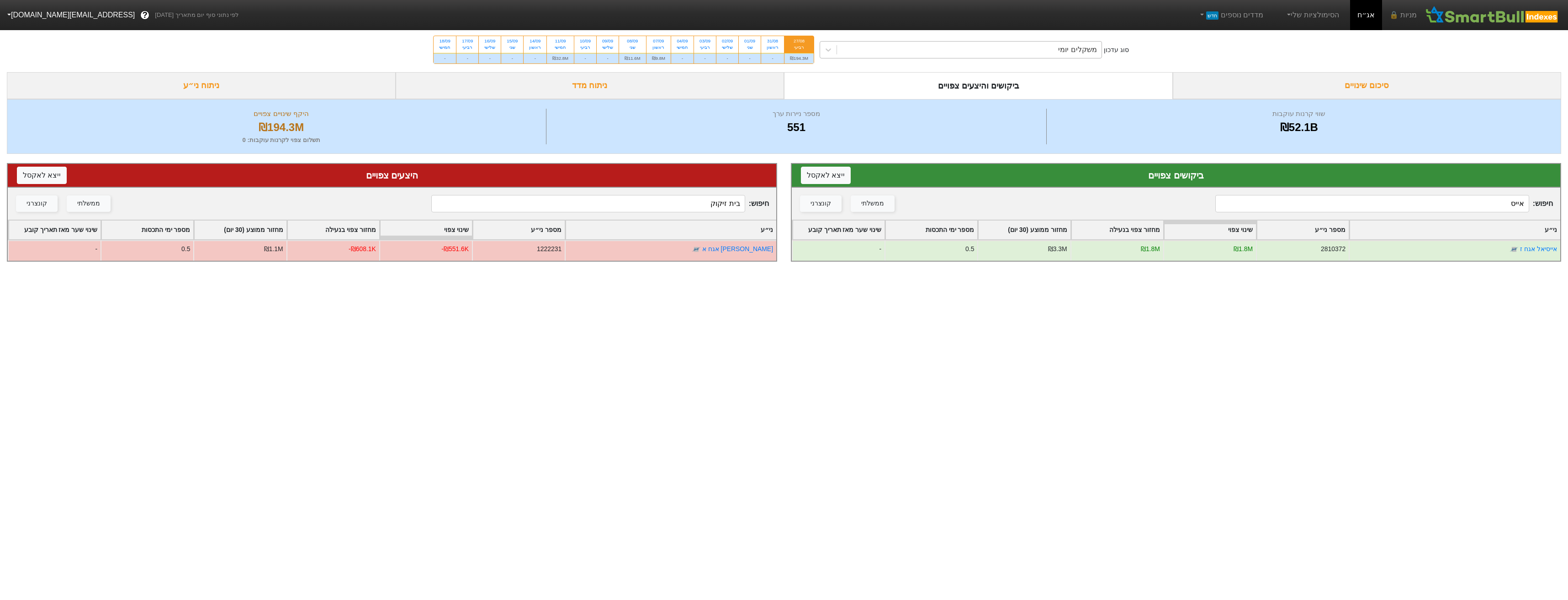
click at [872, 56] on div "משקלים יומי" at bounding box center [969, 50] width 264 height 16
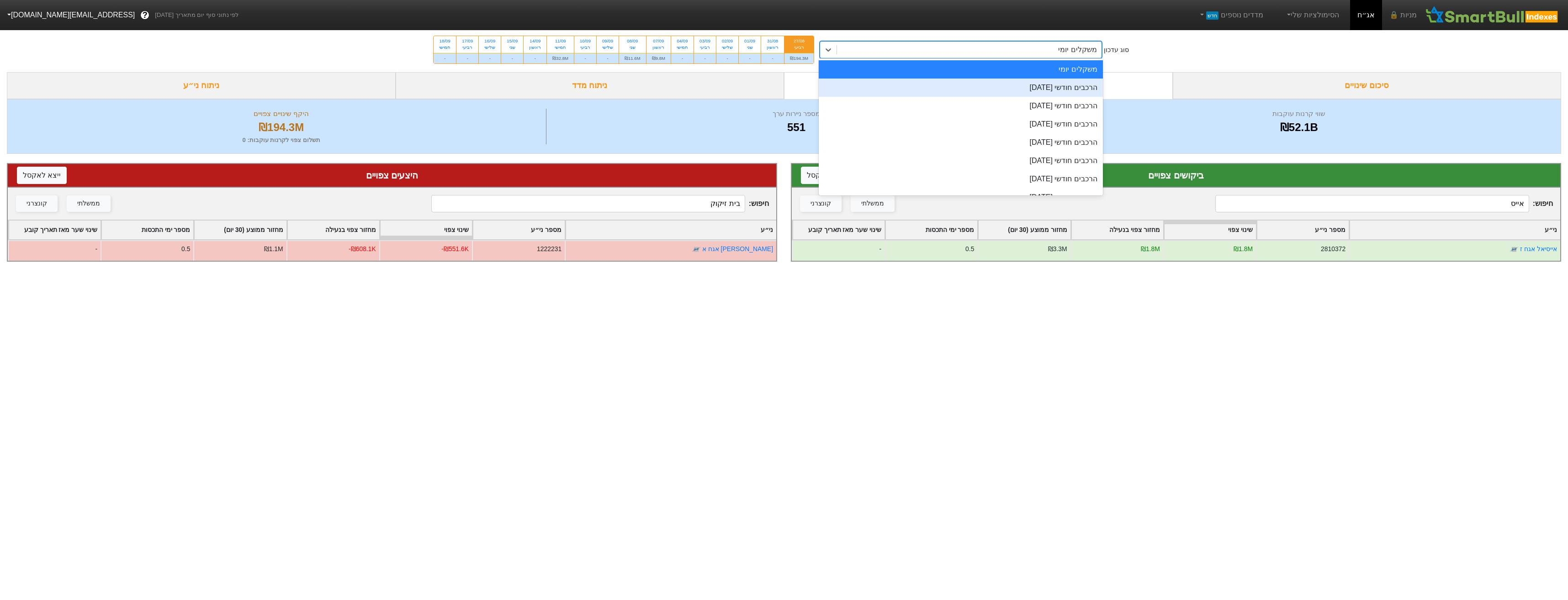
click at [929, 84] on div "הרכבים חודשי [DATE]" at bounding box center [961, 88] width 284 height 18
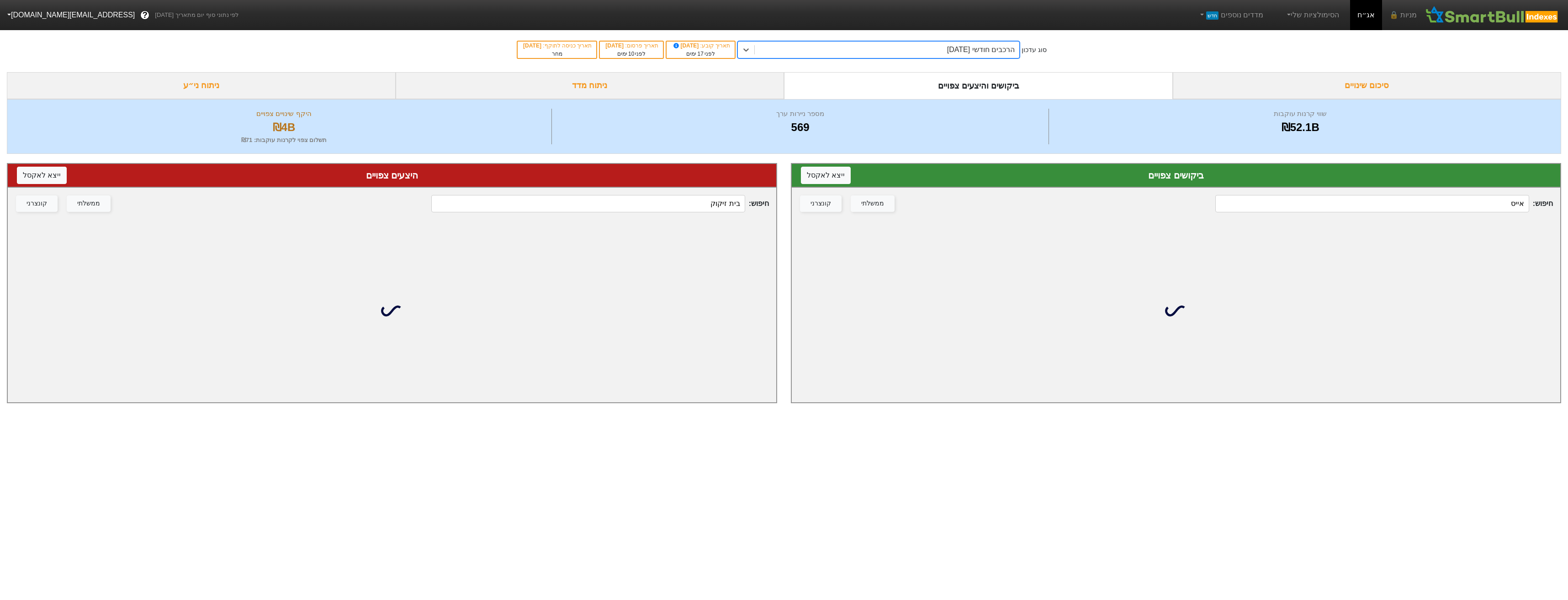
click at [1461, 205] on input "אייס" at bounding box center [1372, 203] width 313 height 17
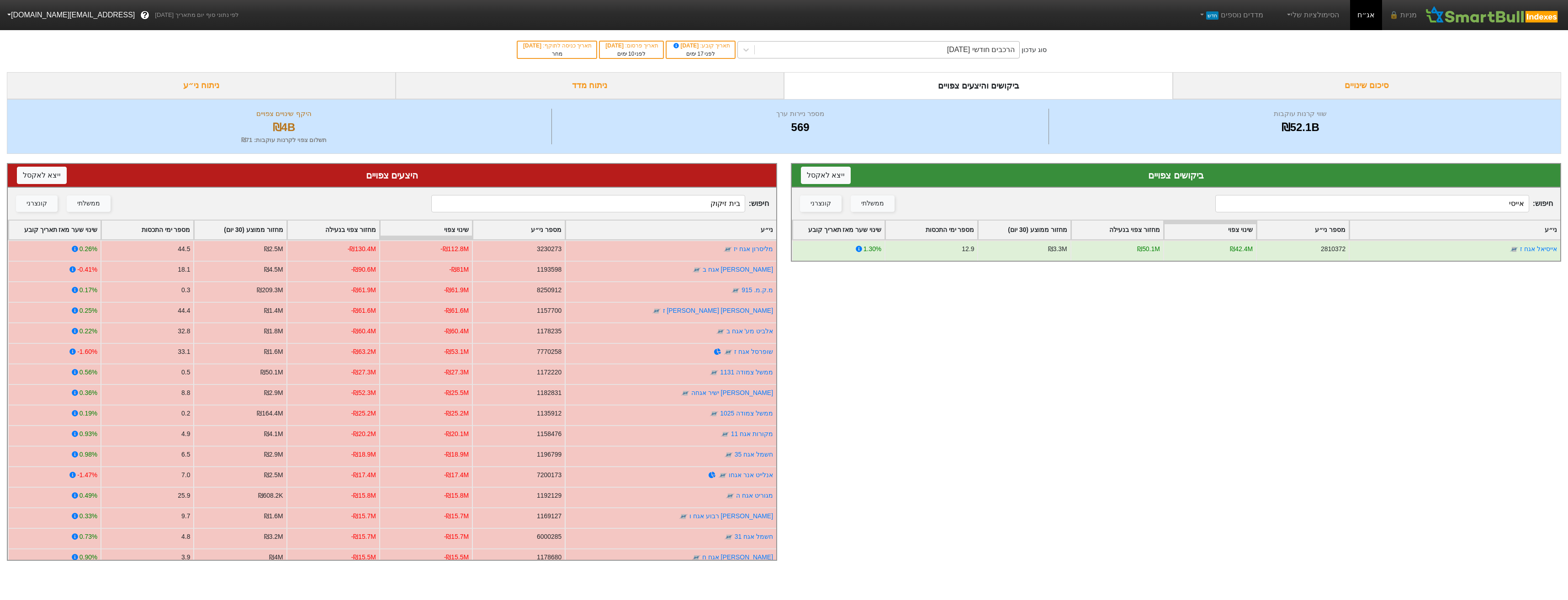
click at [914, 57] on div "הרכבים חודשי [DATE]" at bounding box center [887, 50] width 264 height 16
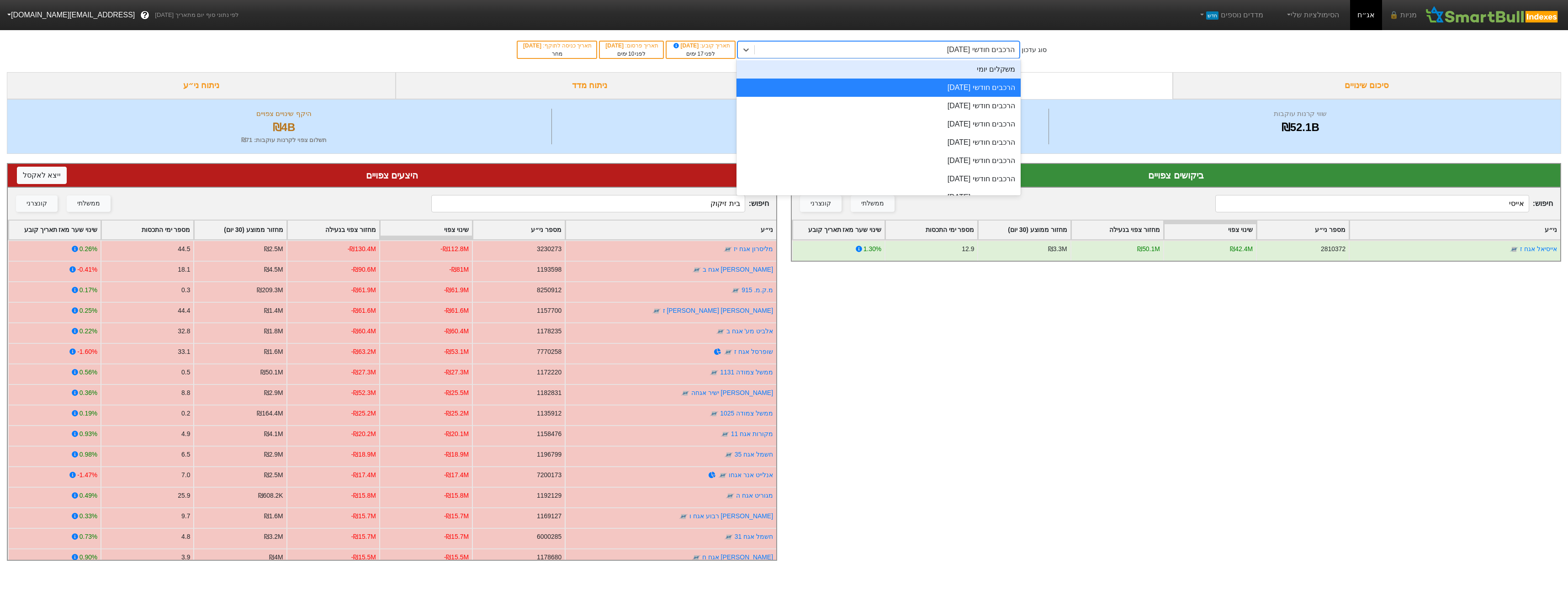
click at [1005, 77] on div "משקלים יומי" at bounding box center [879, 70] width 284 height 18
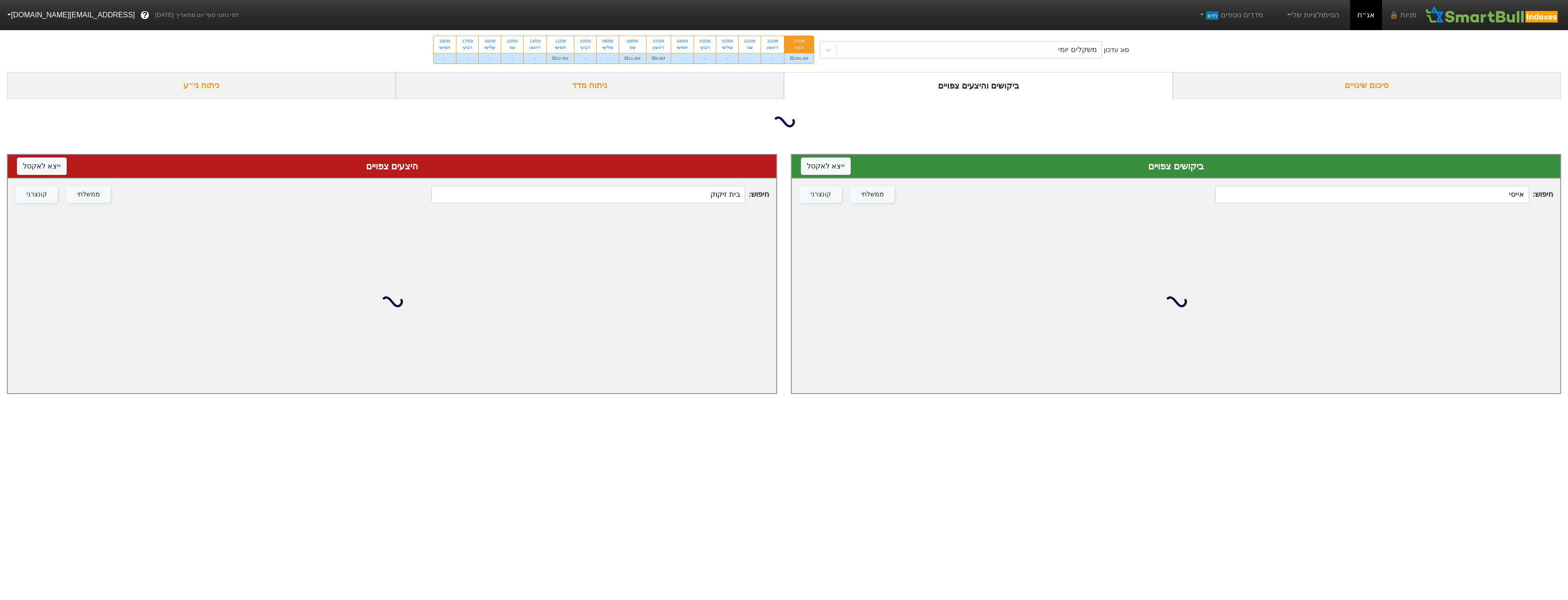
drag, startPoint x: 1262, startPoint y: 187, endPoint x: 1262, endPoint y: 193, distance: 6.0
click at [1262, 189] on input "אייסי" at bounding box center [1372, 194] width 313 height 17
click at [1263, 193] on input "אייסי" at bounding box center [1372, 194] width 313 height 17
click at [1264, 193] on div "חיפוש : אייסי ממשלתי קונצרני" at bounding box center [1176, 195] width 769 height 32
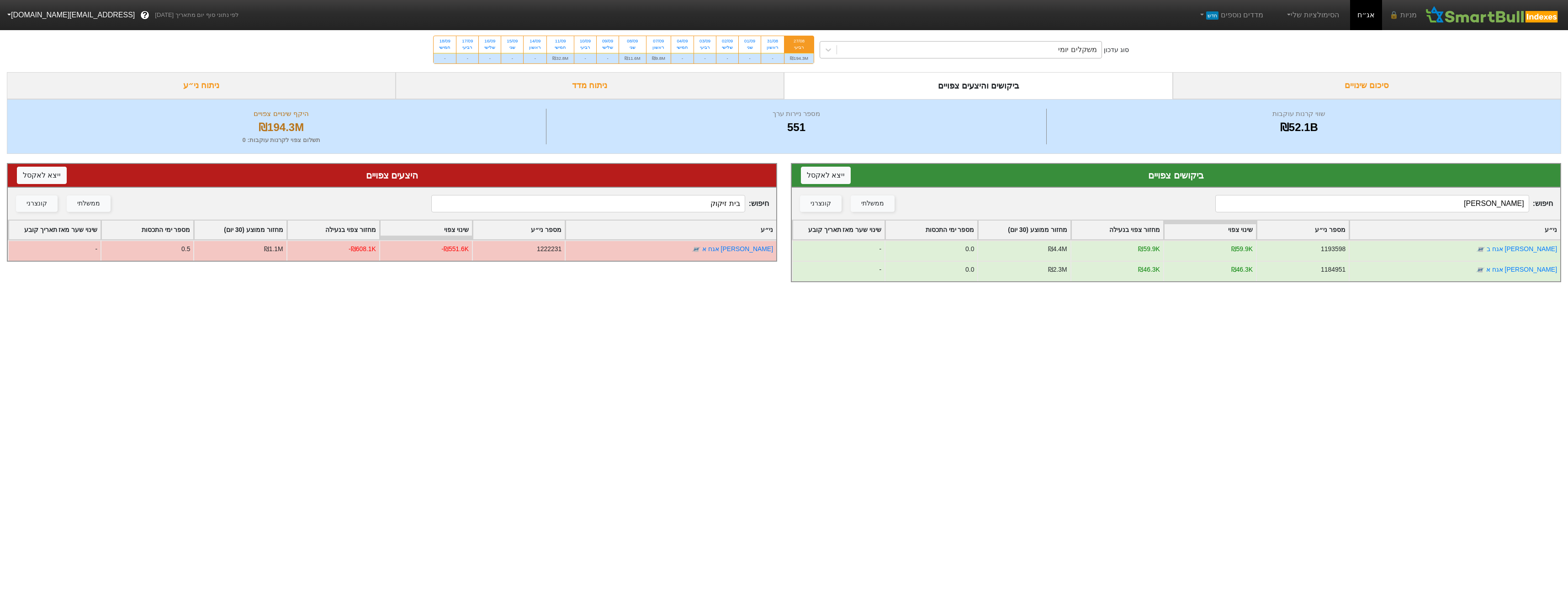
type input "[PERSON_NAME]"
click at [978, 57] on div "משקלים יומי" at bounding box center [969, 50] width 264 height 16
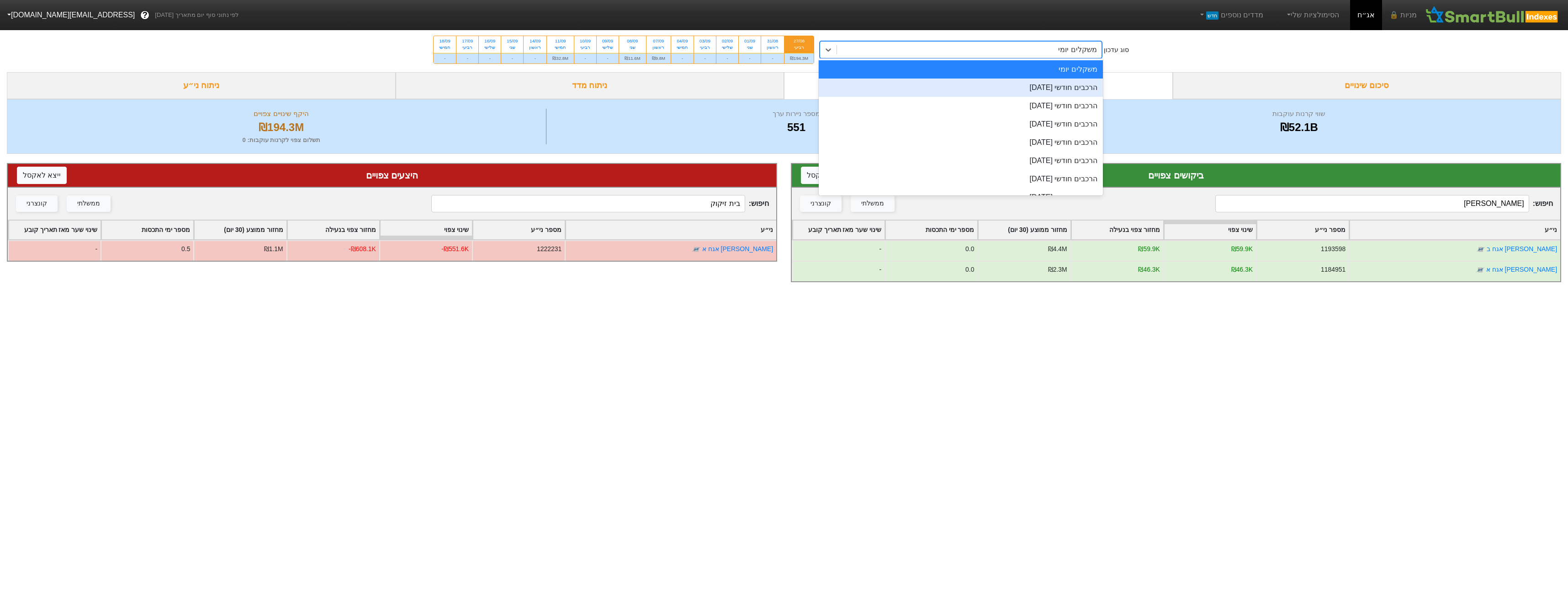
click at [1018, 89] on div "הרכבים חודשי [DATE]" at bounding box center [961, 88] width 284 height 18
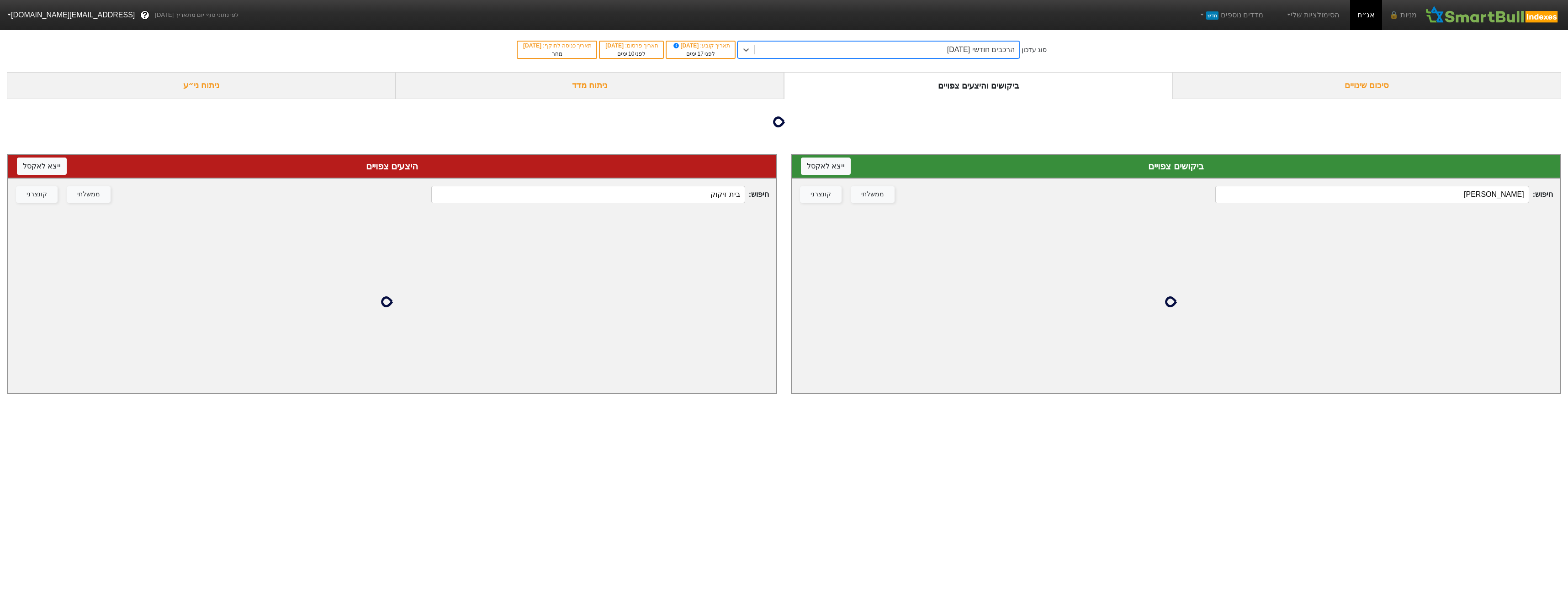
click at [677, 190] on input "בית זיקוק" at bounding box center [588, 194] width 313 height 17
click at [677, 192] on div "חיפוש : בית זיקוק ממשלתי קונצרני" at bounding box center [392, 195] width 769 height 32
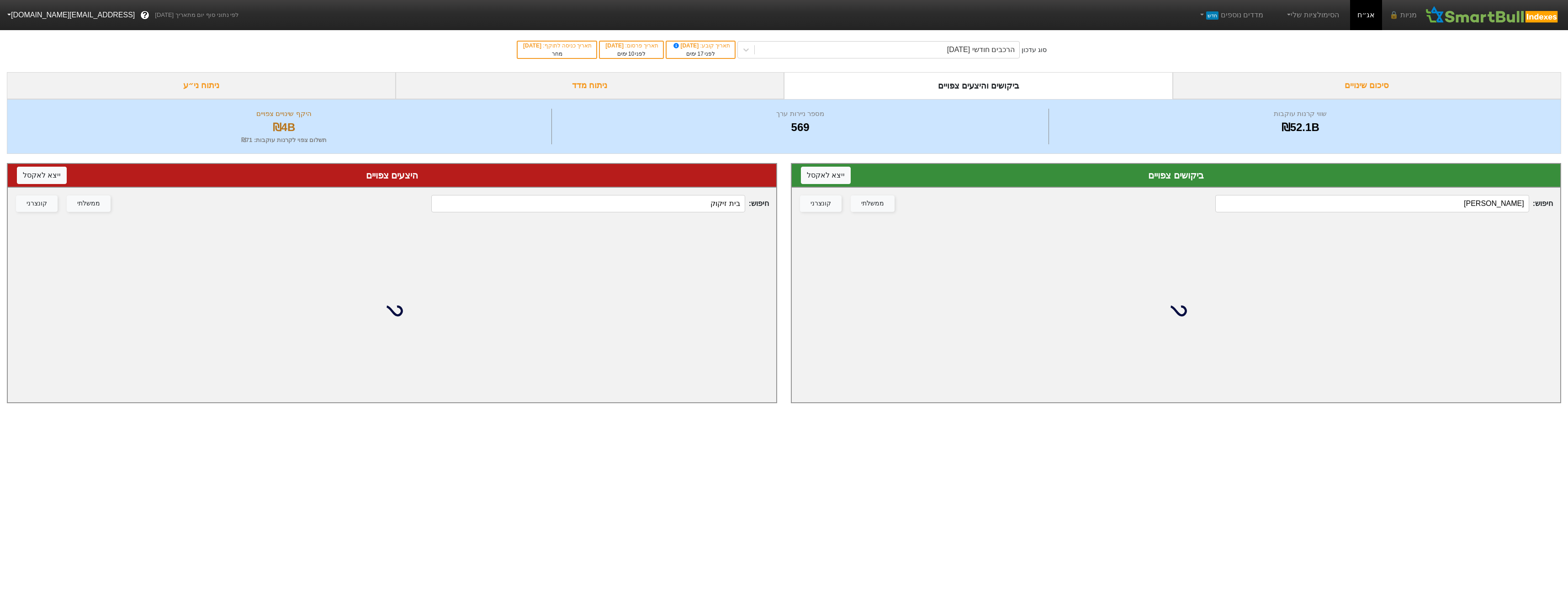
click at [677, 192] on div "חיפוש : בית זיקוק ממשלתי קונצרני" at bounding box center [392, 204] width 769 height 32
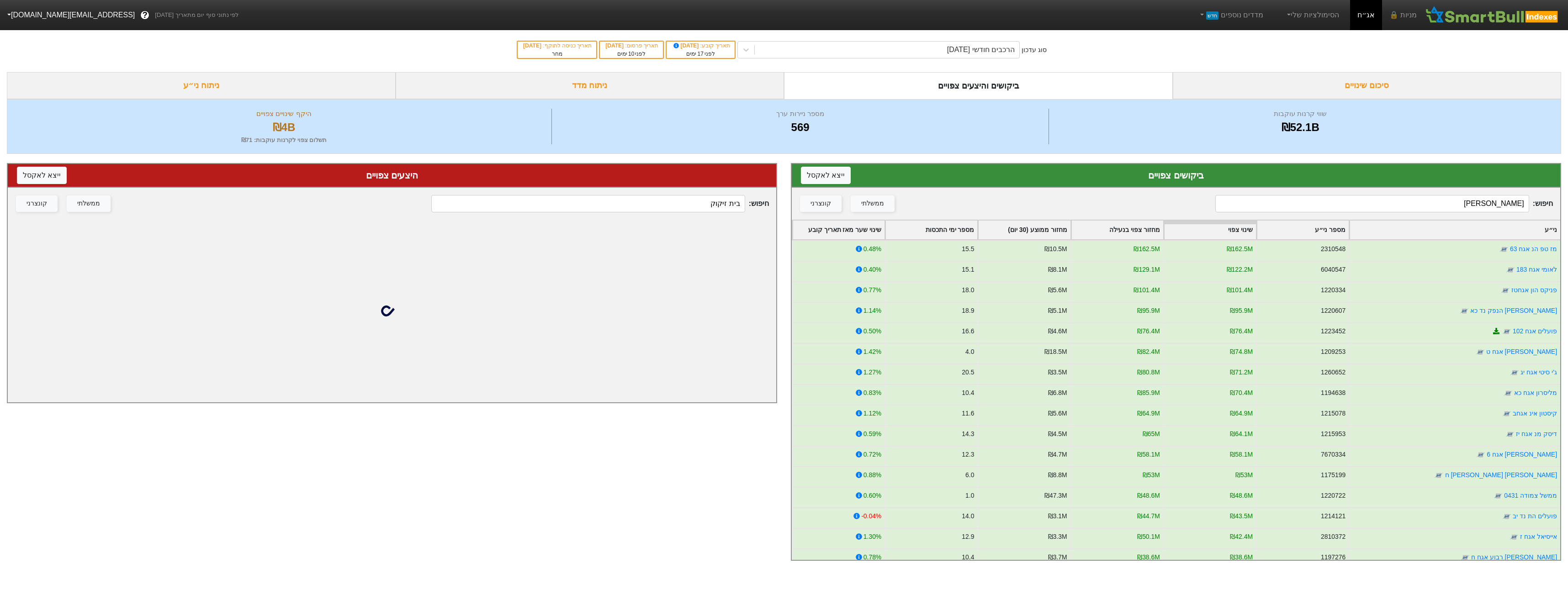
click at [671, 204] on input "בית זיקוק" at bounding box center [588, 203] width 313 height 17
click at [671, 205] on input "בית זיקוק" at bounding box center [588, 203] width 313 height 17
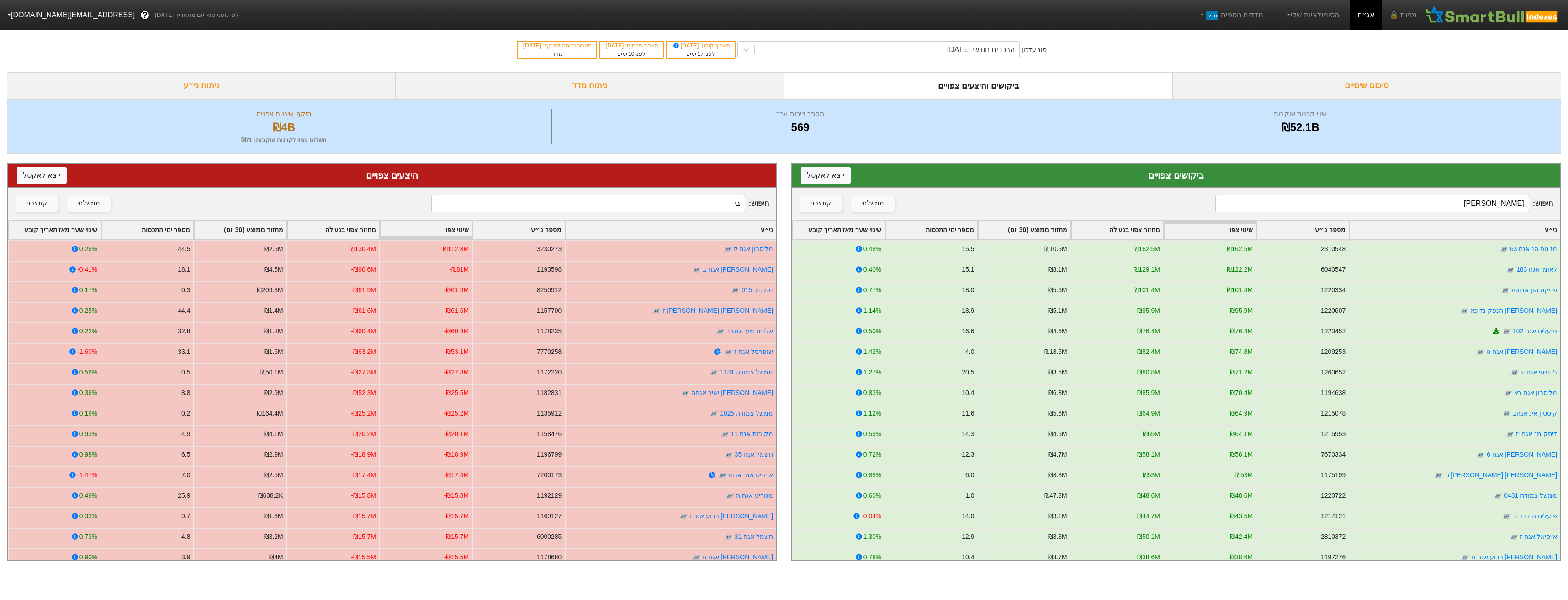
type input "ב"
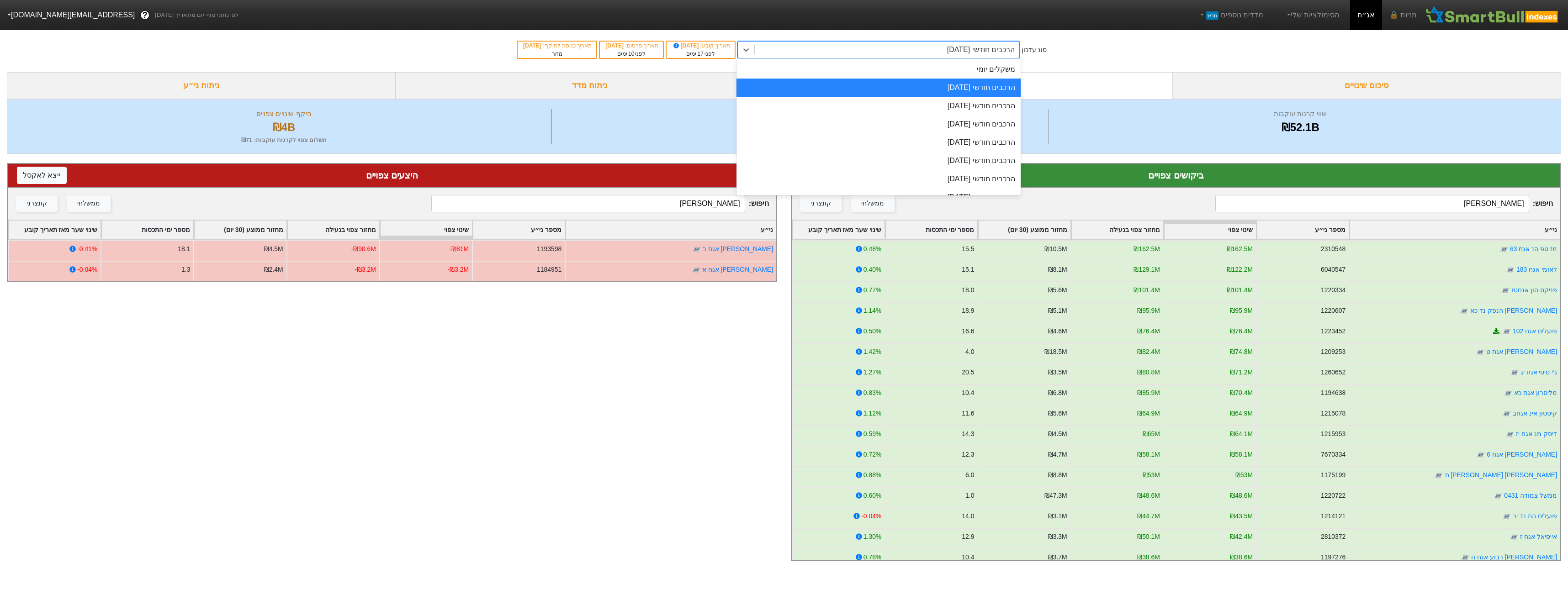
click at [955, 52] on div "הרכבים חודשי [DATE]" at bounding box center [981, 50] width 68 height 11
click at [956, 111] on div "הרכבים חודשי [DATE]" at bounding box center [879, 105] width 284 height 18
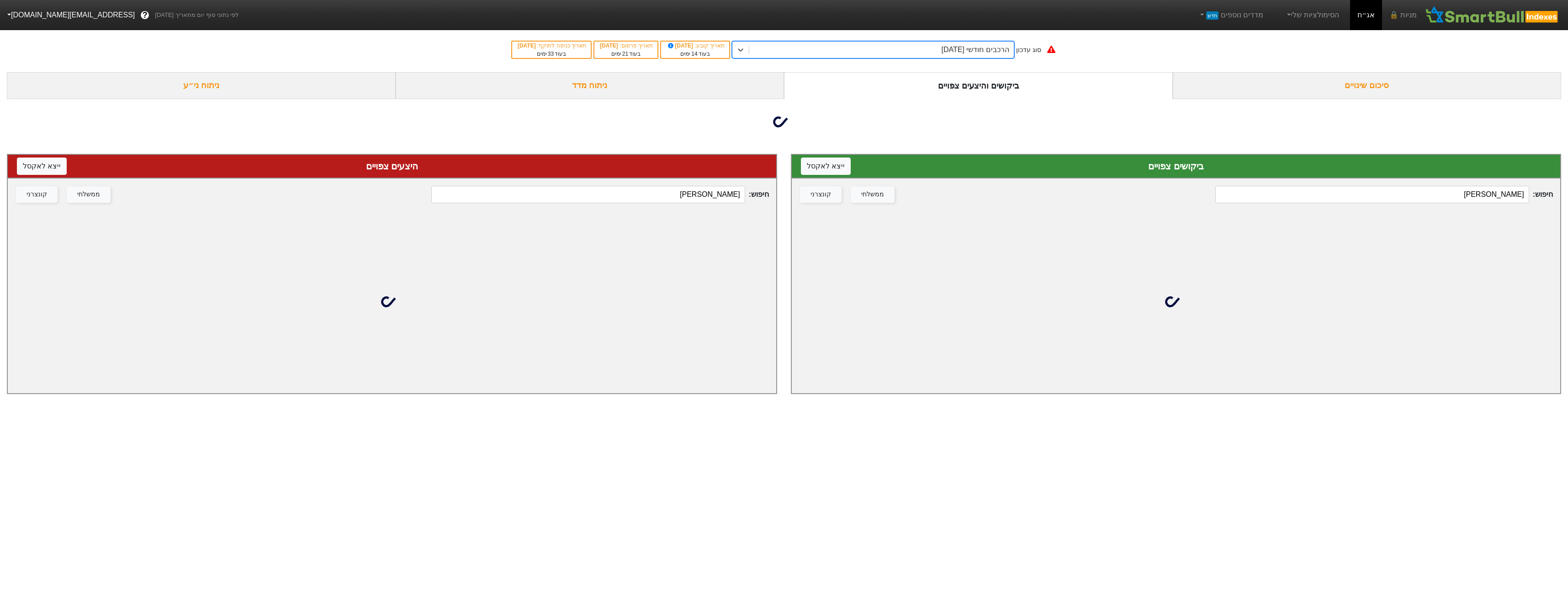
click at [656, 200] on input "[PERSON_NAME]" at bounding box center [588, 194] width 313 height 17
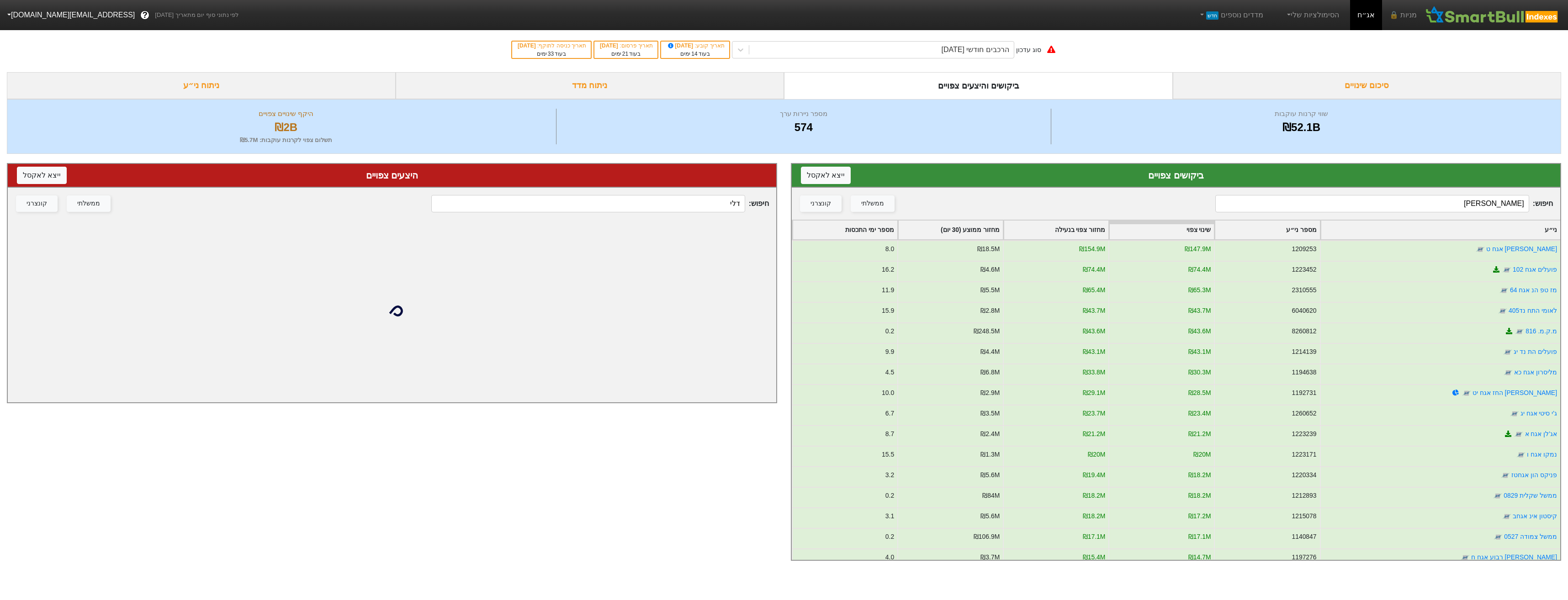
type input "[PERSON_NAME]"
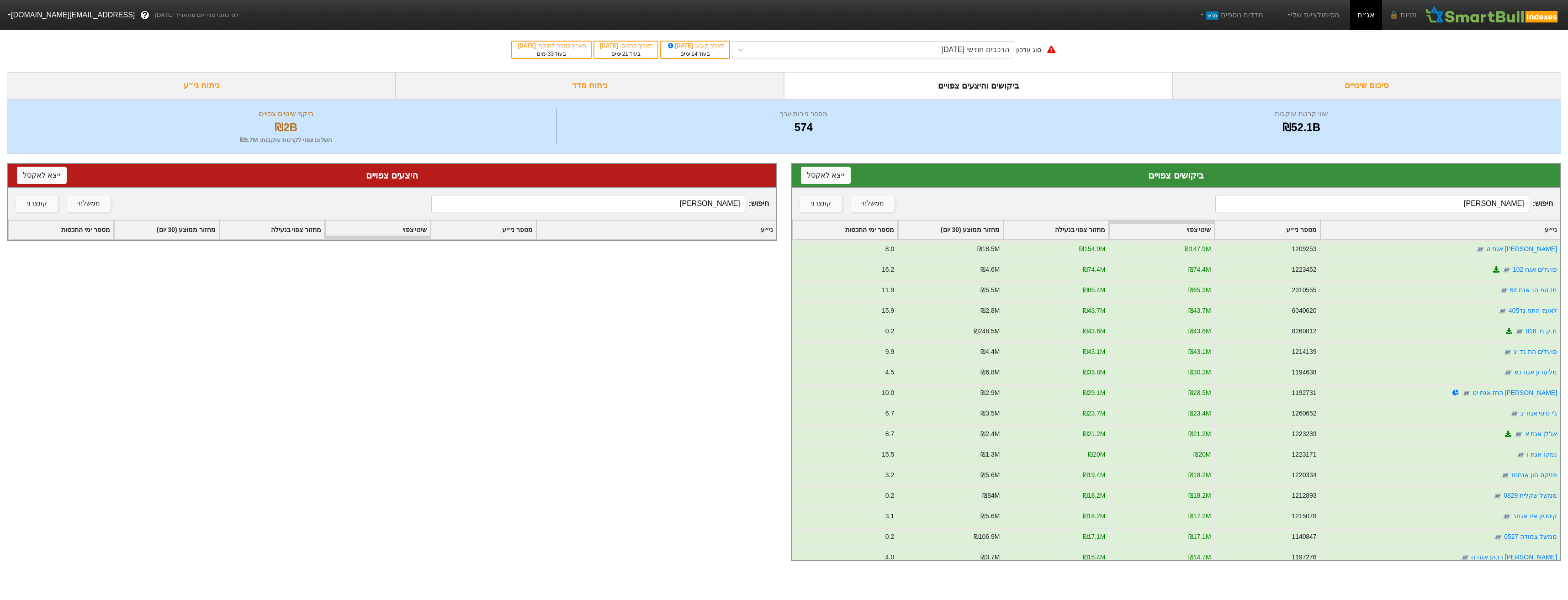
click at [1466, 209] on input "[PERSON_NAME]" at bounding box center [1372, 203] width 313 height 17
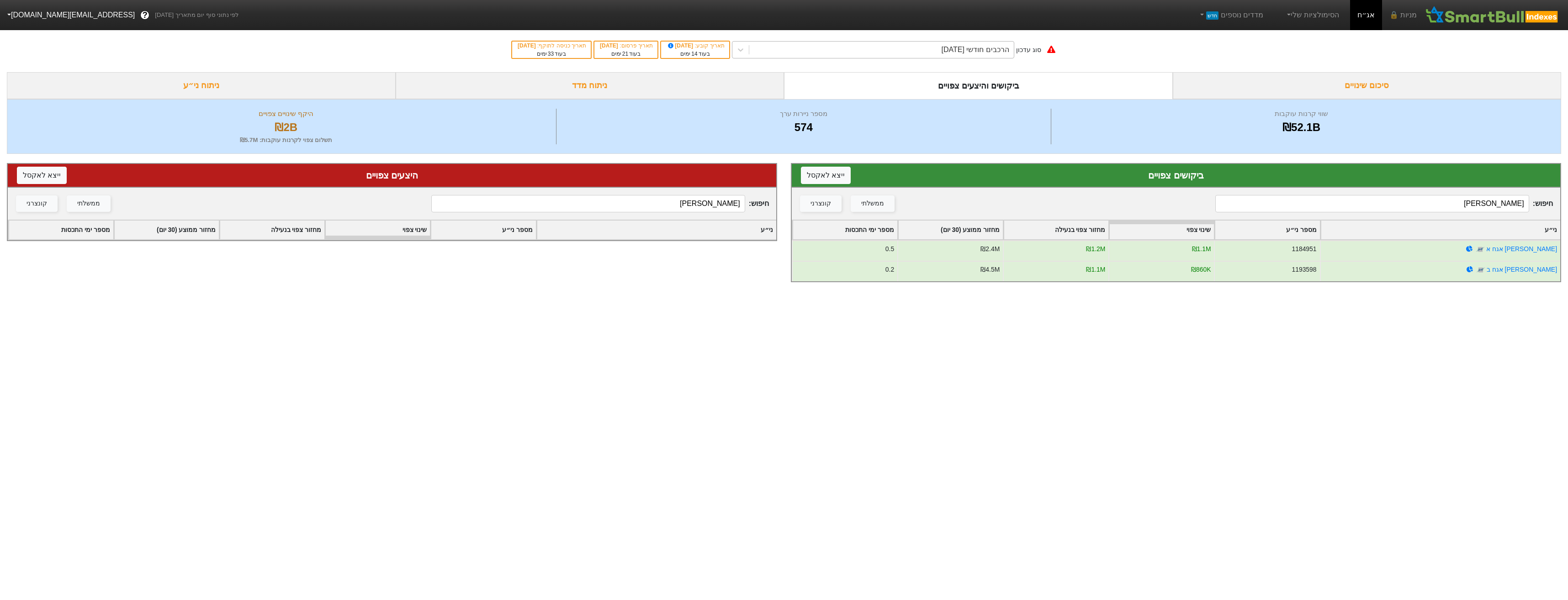
click at [1005, 46] on div "הרכבים חודשי [DATE]" at bounding box center [976, 50] width 68 height 11
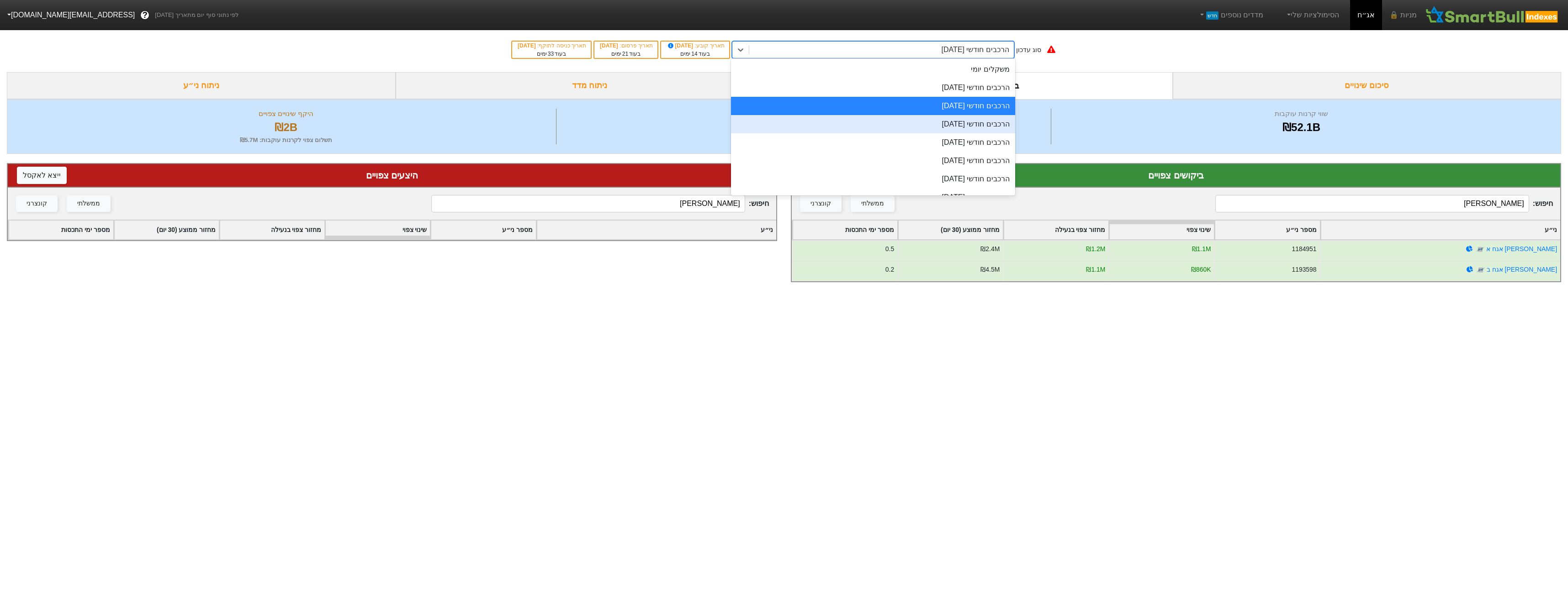
click at [986, 122] on div "הרכבים חודשי [DATE]" at bounding box center [873, 124] width 284 height 18
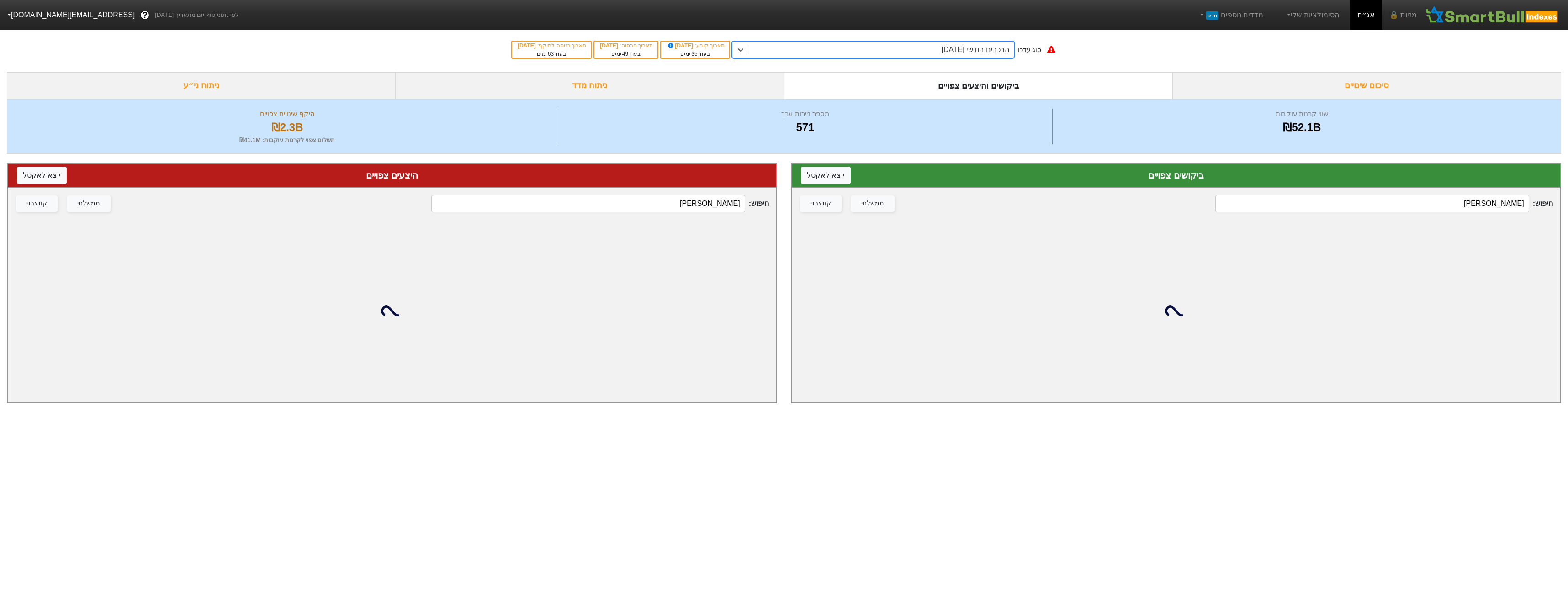
click at [1400, 206] on input "[PERSON_NAME]" at bounding box center [1372, 203] width 313 height 17
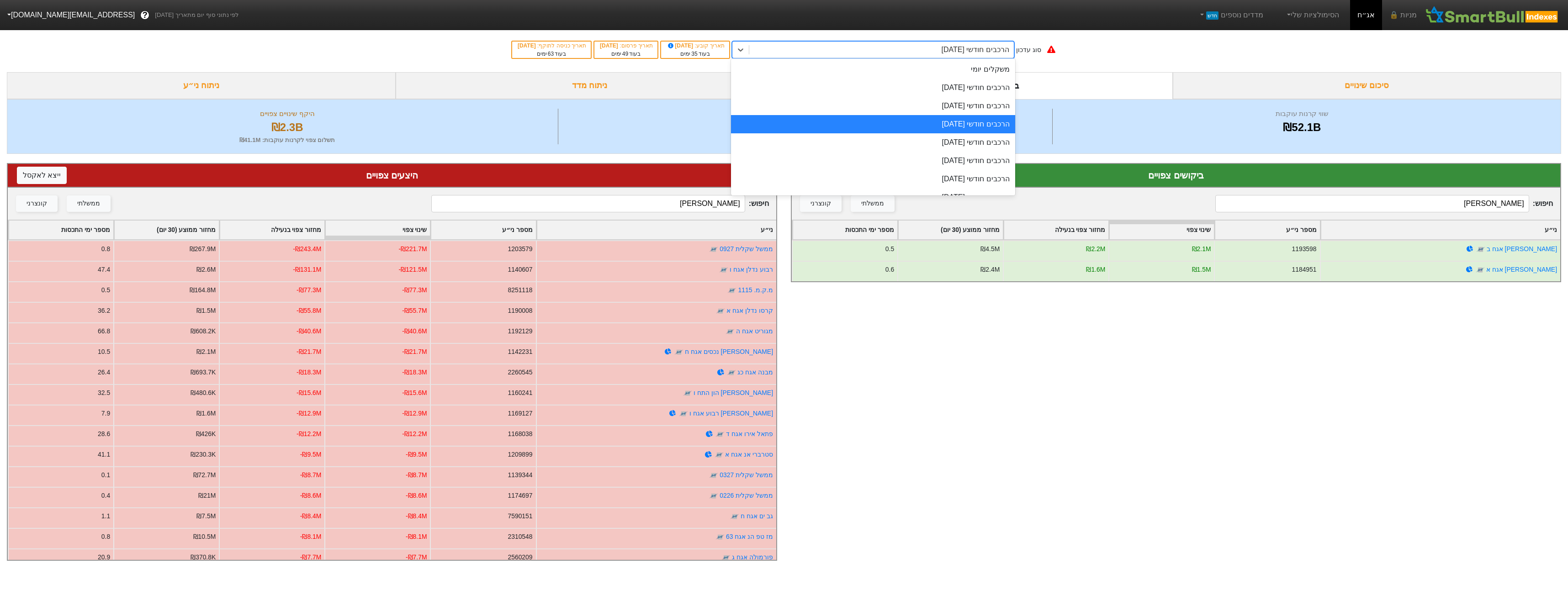
click at [981, 53] on div "הרכבים חודשי [DATE]" at bounding box center [976, 50] width 68 height 11
click at [990, 73] on div "משקלים יומי" at bounding box center [873, 70] width 284 height 18
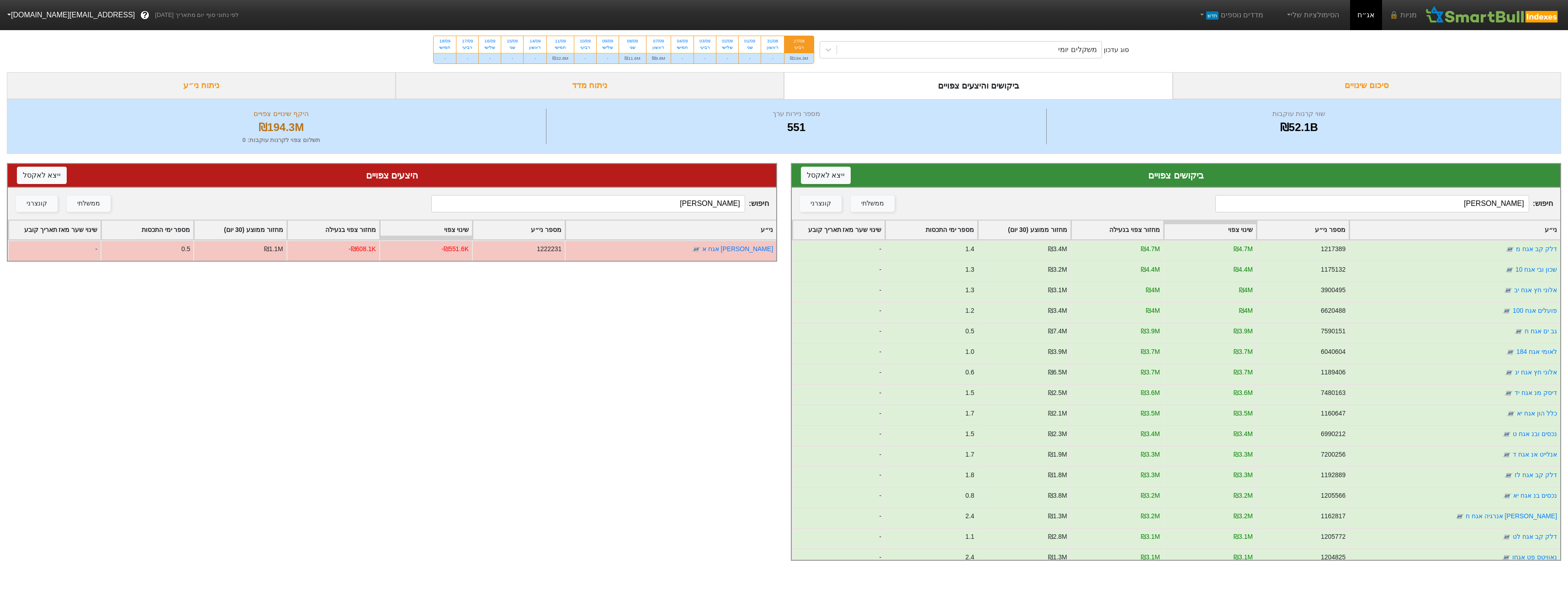
click at [1439, 205] on input "[PERSON_NAME]" at bounding box center [1372, 203] width 313 height 17
click at [1438, 205] on input "[PERSON_NAME]" at bounding box center [1372, 203] width 313 height 17
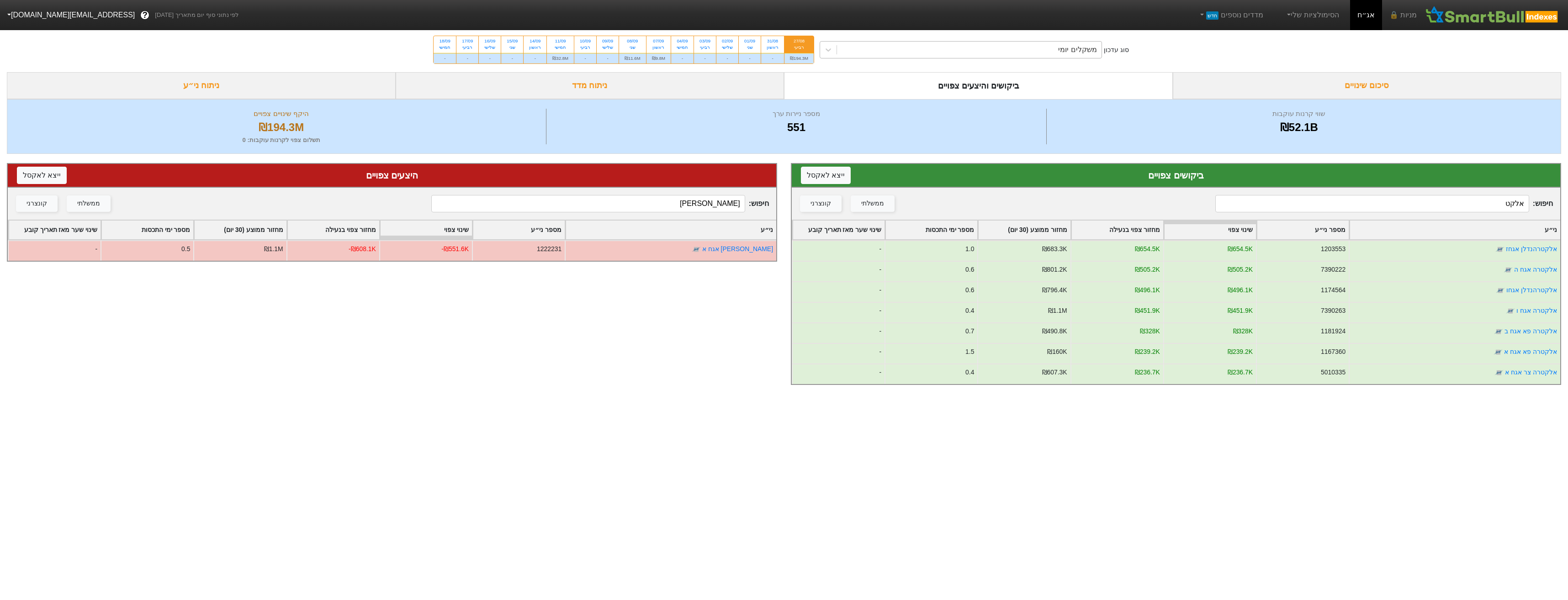
click at [887, 58] on div "משקלים יומי" at bounding box center [961, 49] width 282 height 17
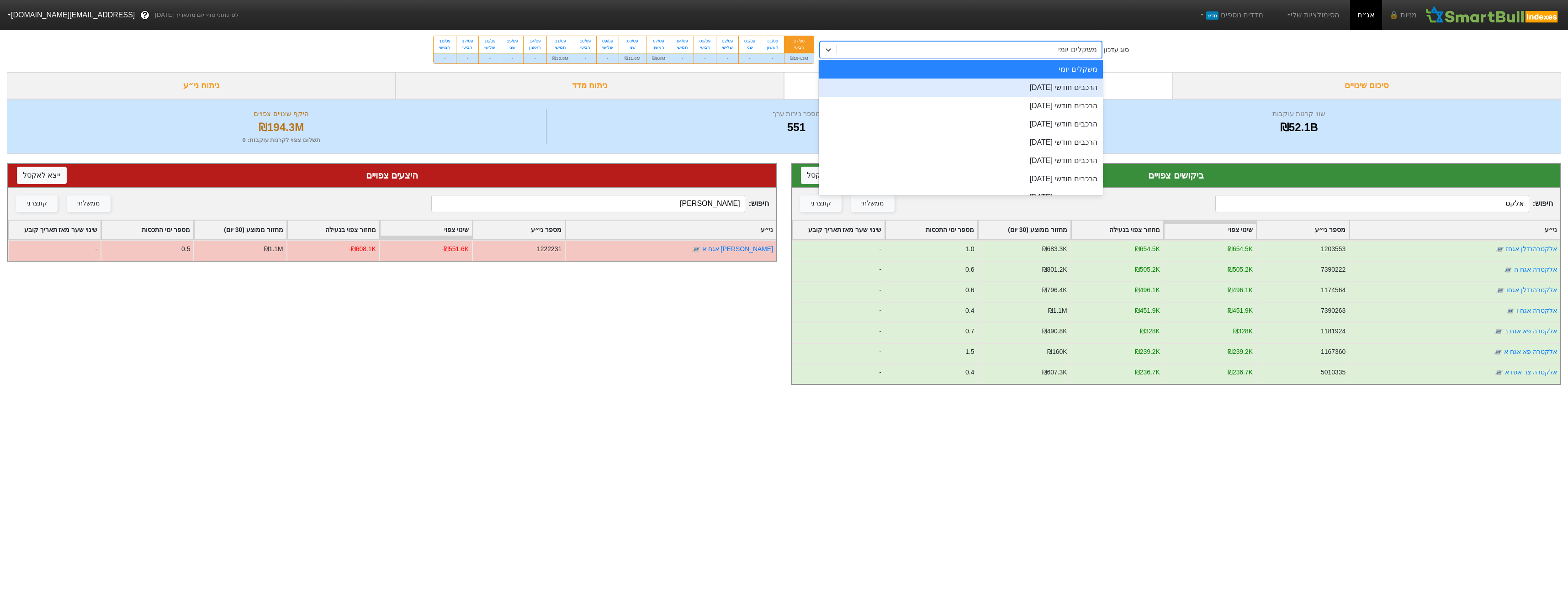
click at [925, 88] on div "הרכבים חודשי [DATE]" at bounding box center [961, 88] width 284 height 18
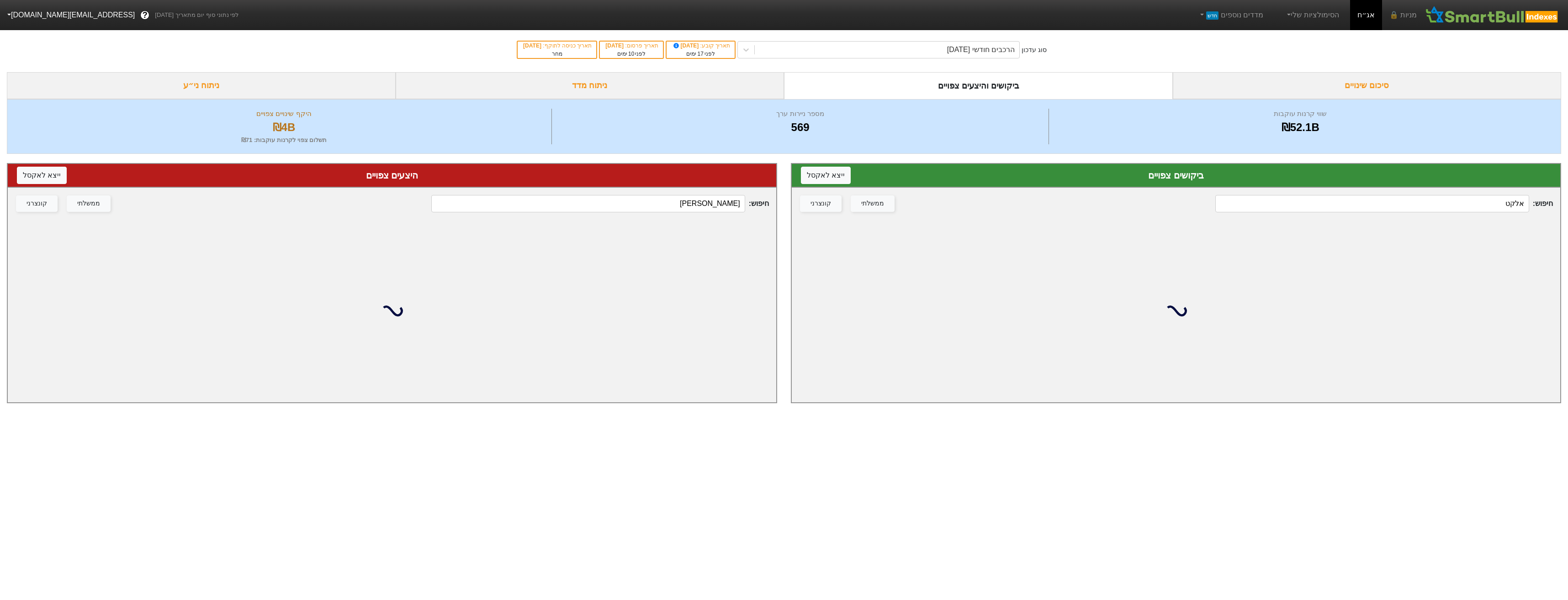
click at [1405, 194] on div "חיפוש : אלקט ממשלתי קונצרני" at bounding box center [1176, 204] width 769 height 32
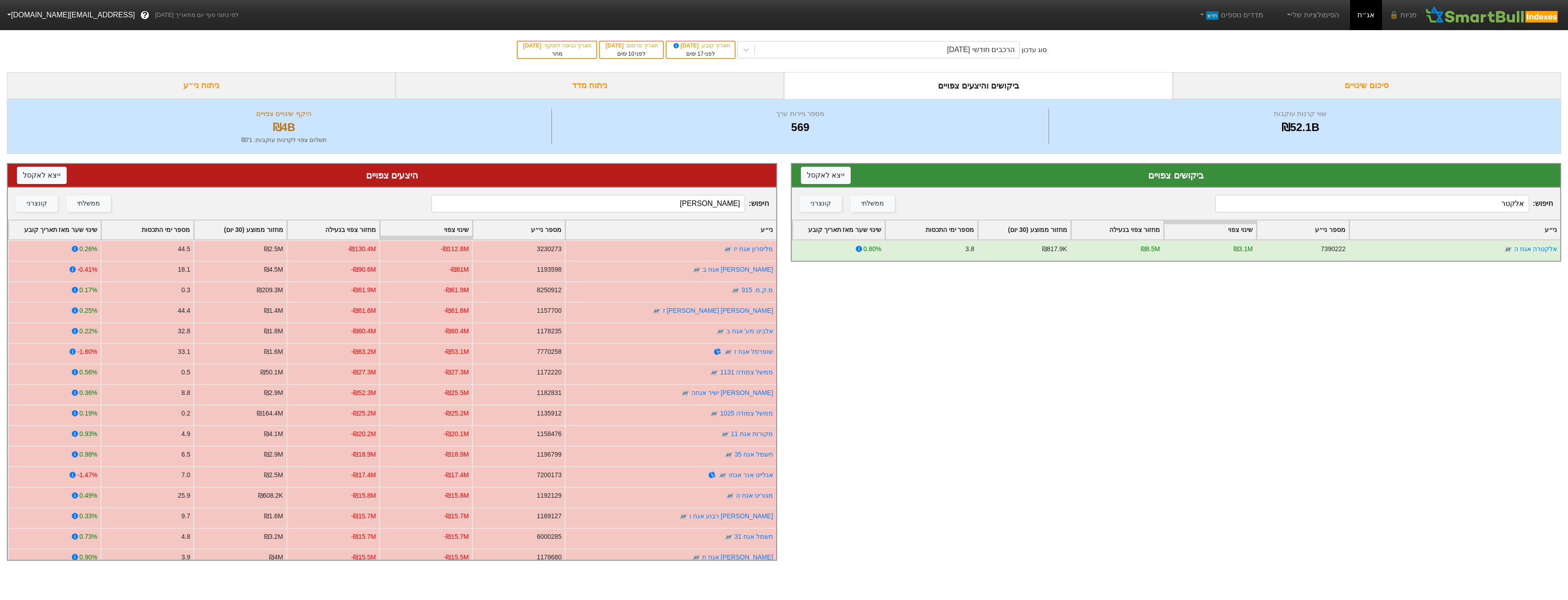
type input "אלקטר"
click at [724, 201] on input "[PERSON_NAME]" at bounding box center [588, 203] width 313 height 17
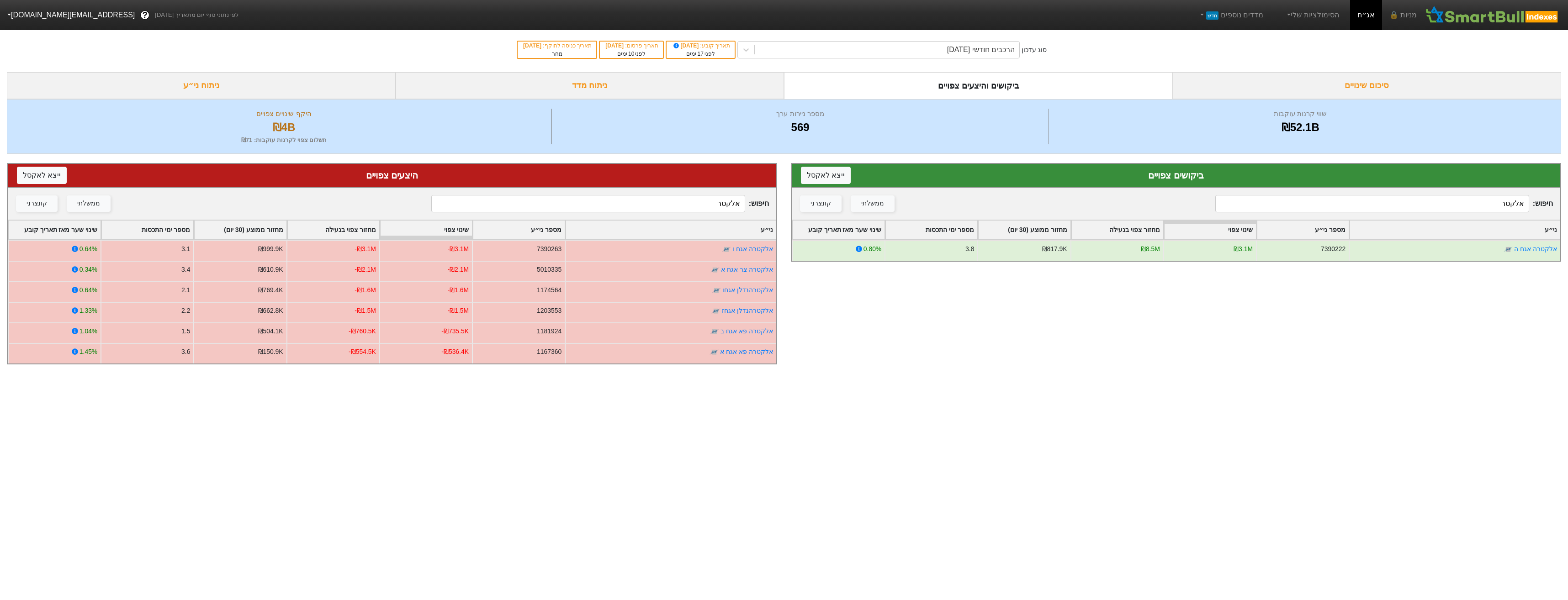
type input "אלקטר"
click at [1478, 197] on input "אלקטר" at bounding box center [1372, 203] width 313 height 17
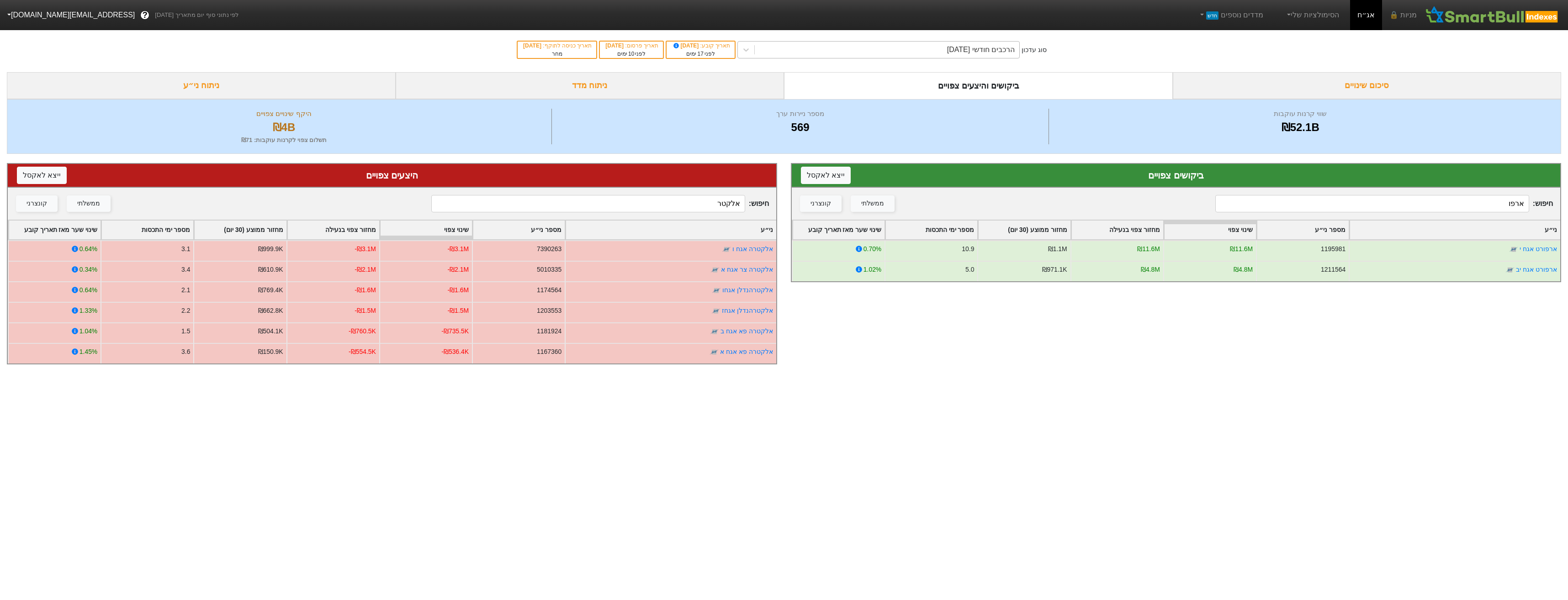
click at [1000, 49] on div "הרכבים חודשי [DATE]" at bounding box center [981, 50] width 68 height 11
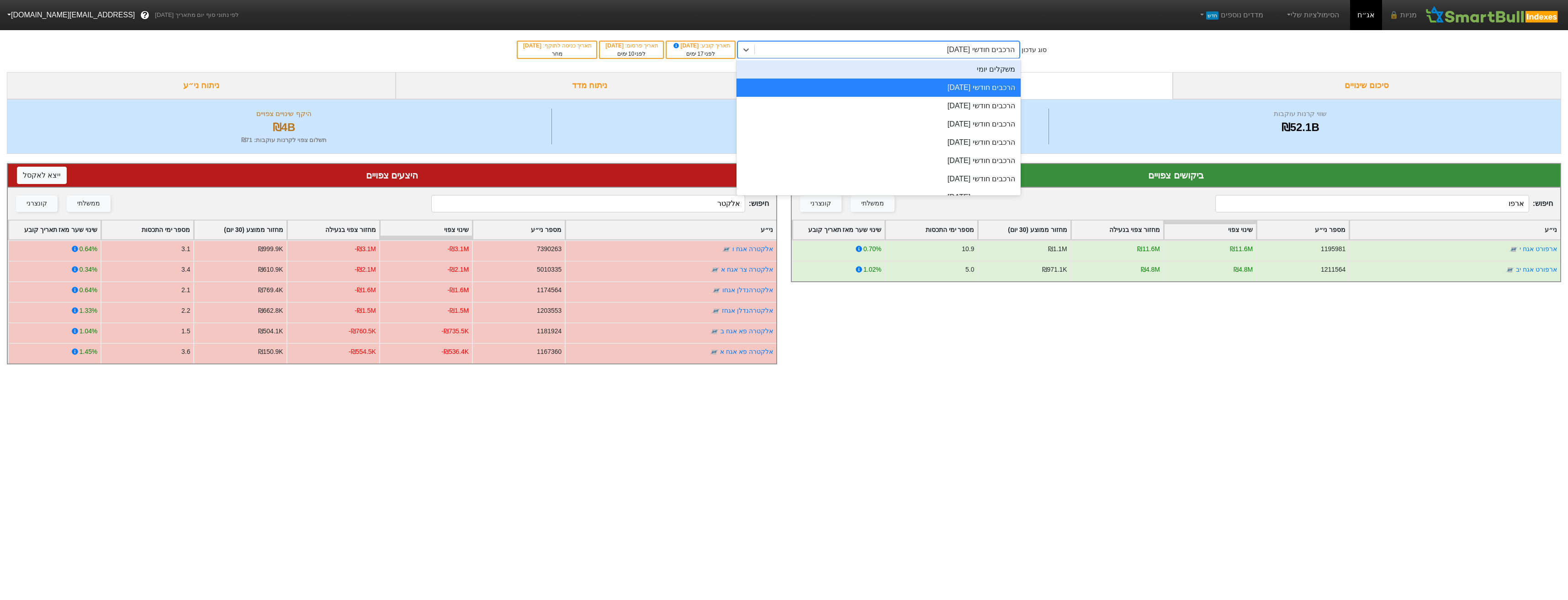
click at [1005, 71] on div "משקלים יומי" at bounding box center [879, 70] width 284 height 18
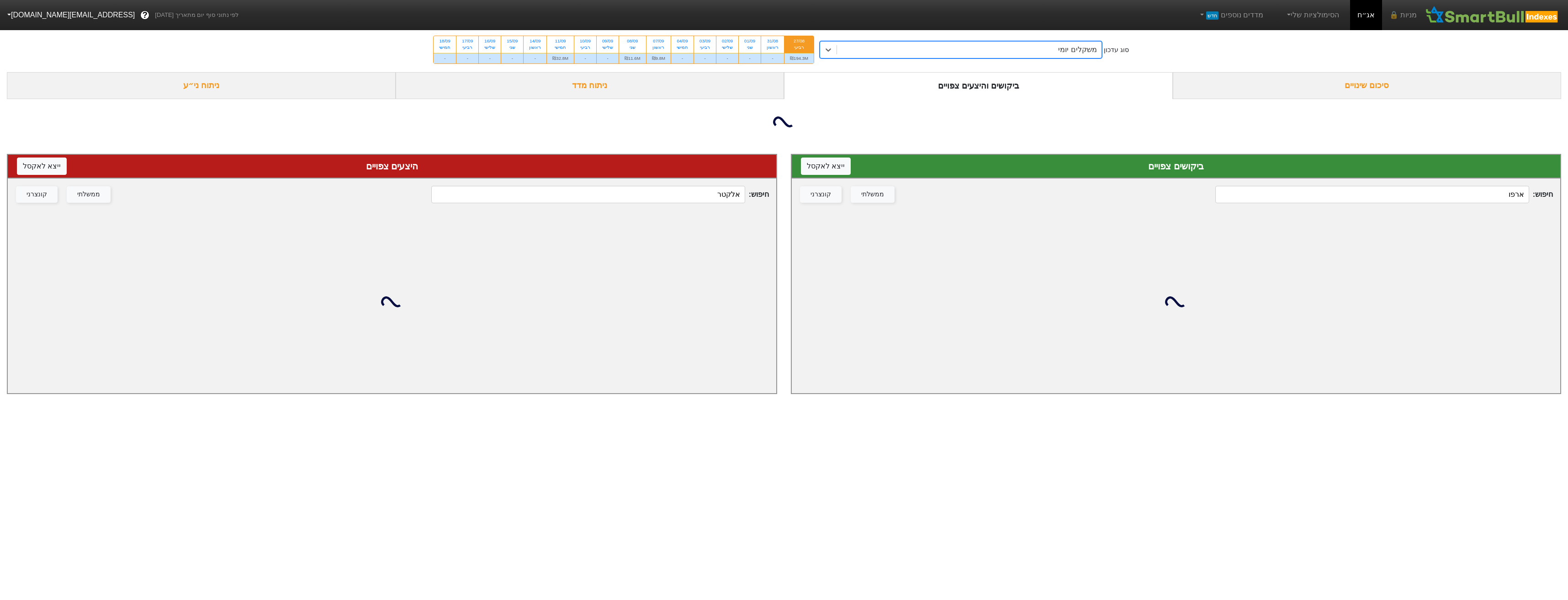
click at [1396, 194] on input "ארפו" at bounding box center [1372, 194] width 313 height 17
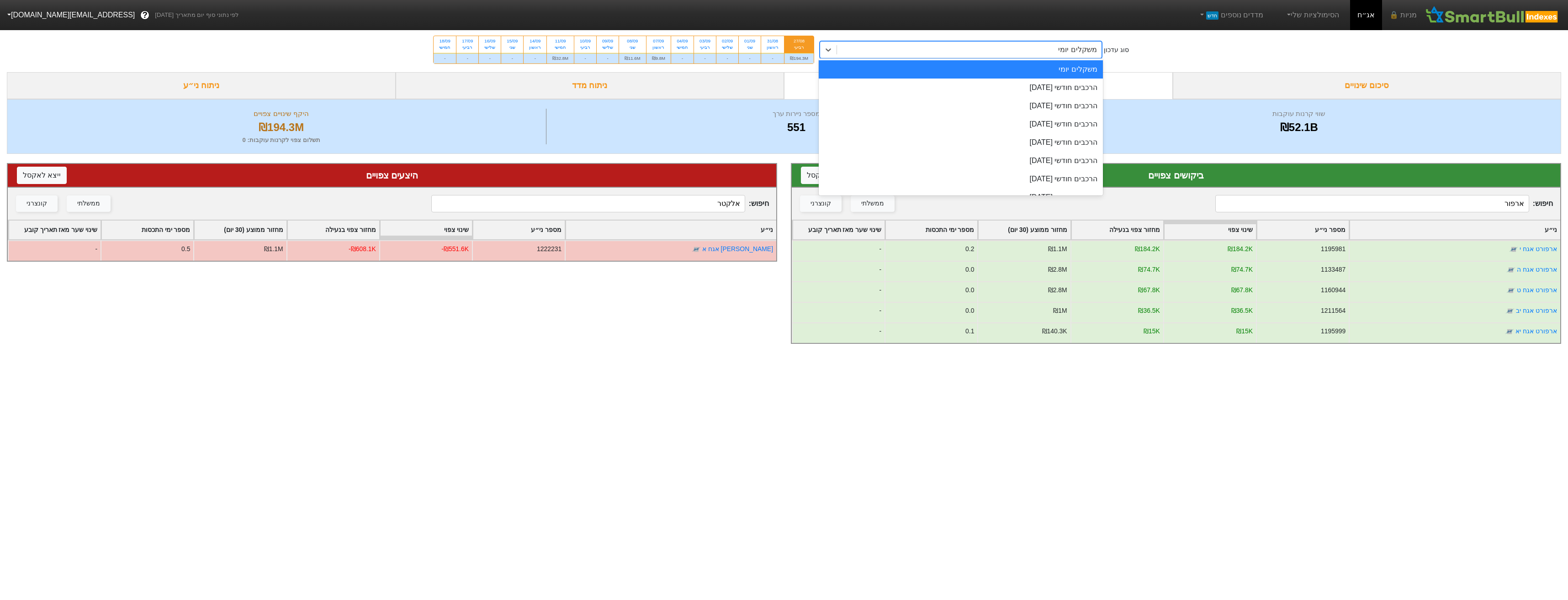
click at [993, 54] on div "משקלים יומי" at bounding box center [969, 50] width 264 height 16
click at [1044, 89] on div "הרכבים חודשי [DATE]" at bounding box center [961, 88] width 284 height 18
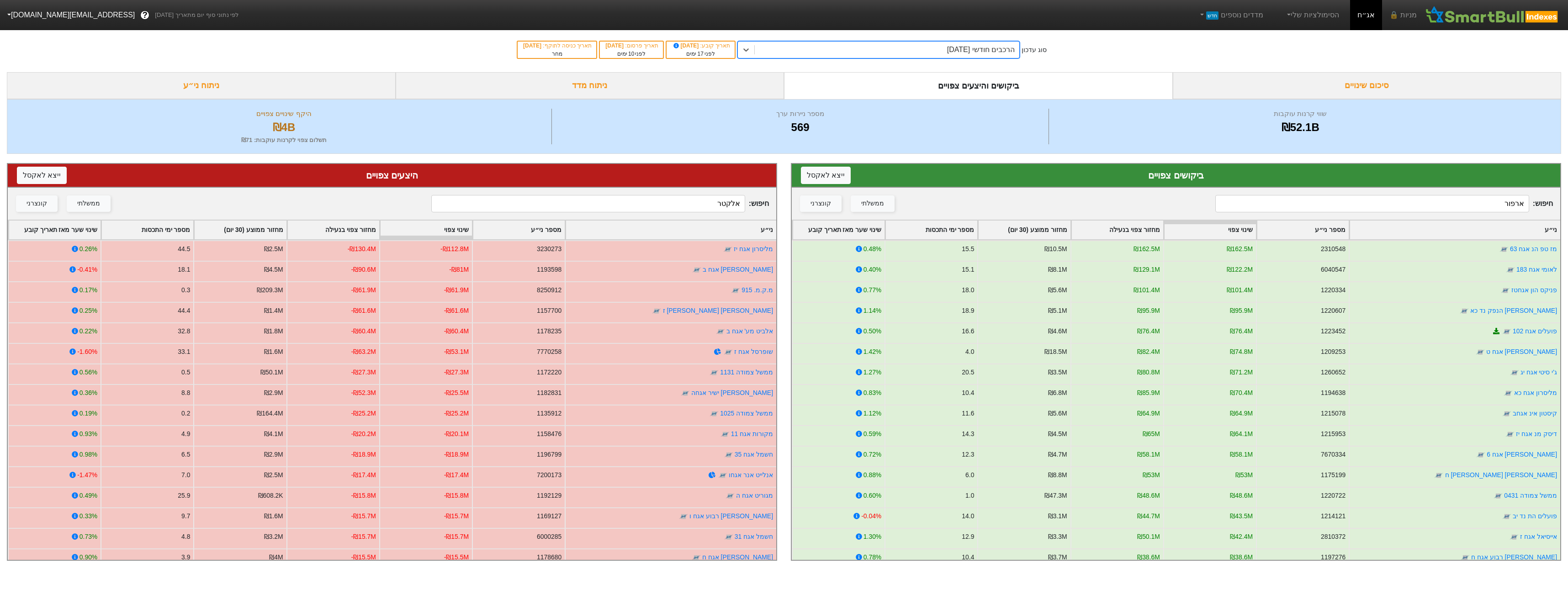
click at [956, 50] on div "הרכבים חודשי [DATE]" at bounding box center [981, 50] width 68 height 11
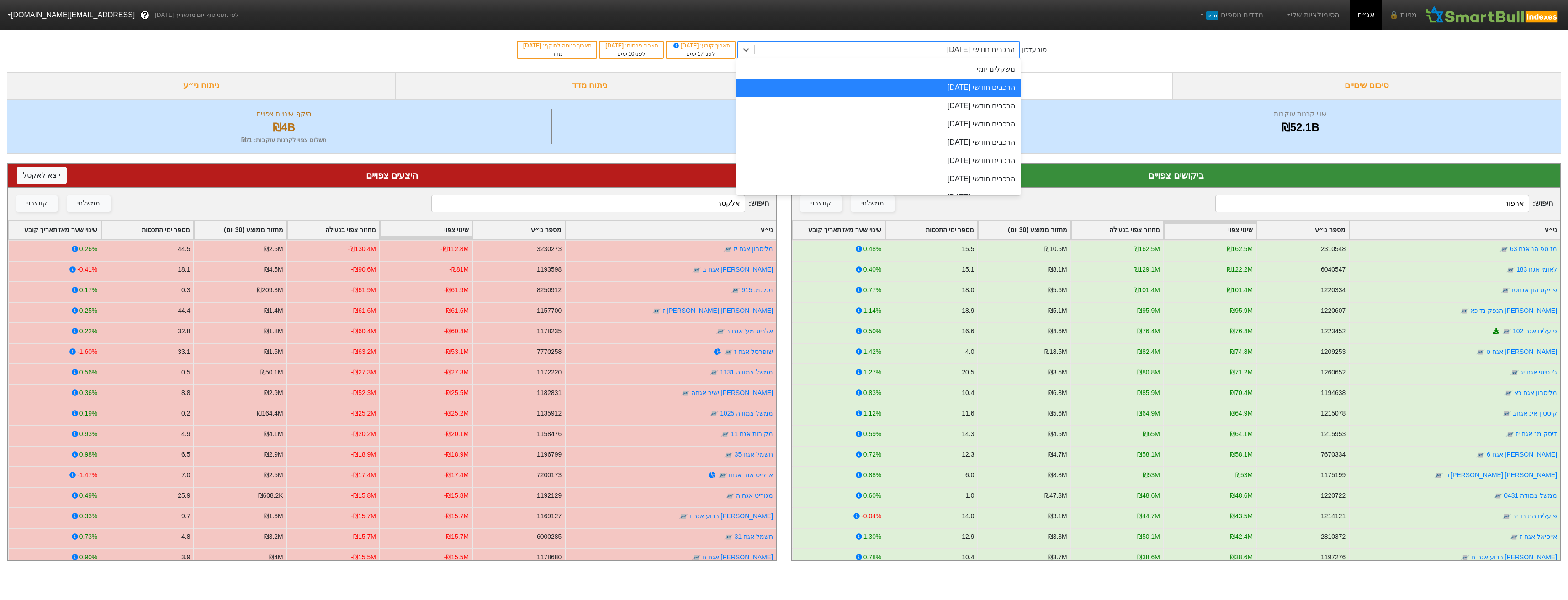
click at [966, 78] on div "משקלים יומי" at bounding box center [879, 70] width 284 height 18
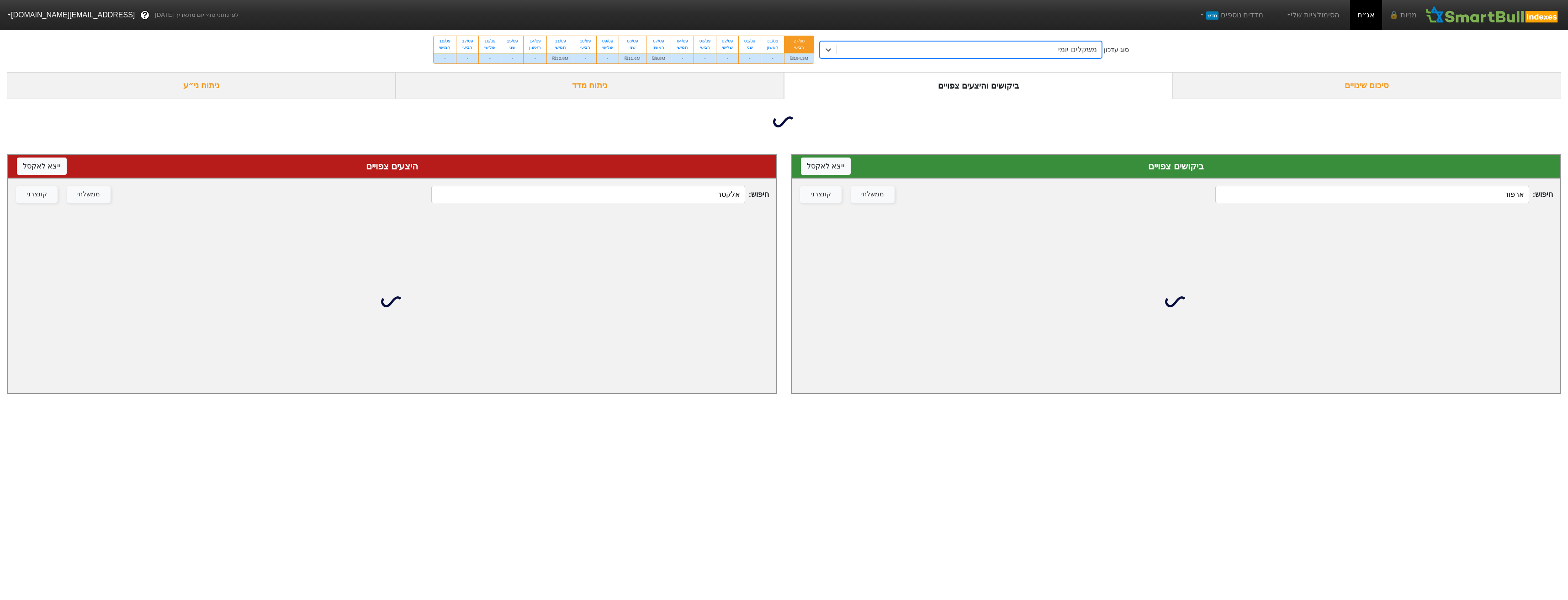
click at [1401, 196] on input "ארפור" at bounding box center [1372, 194] width 313 height 17
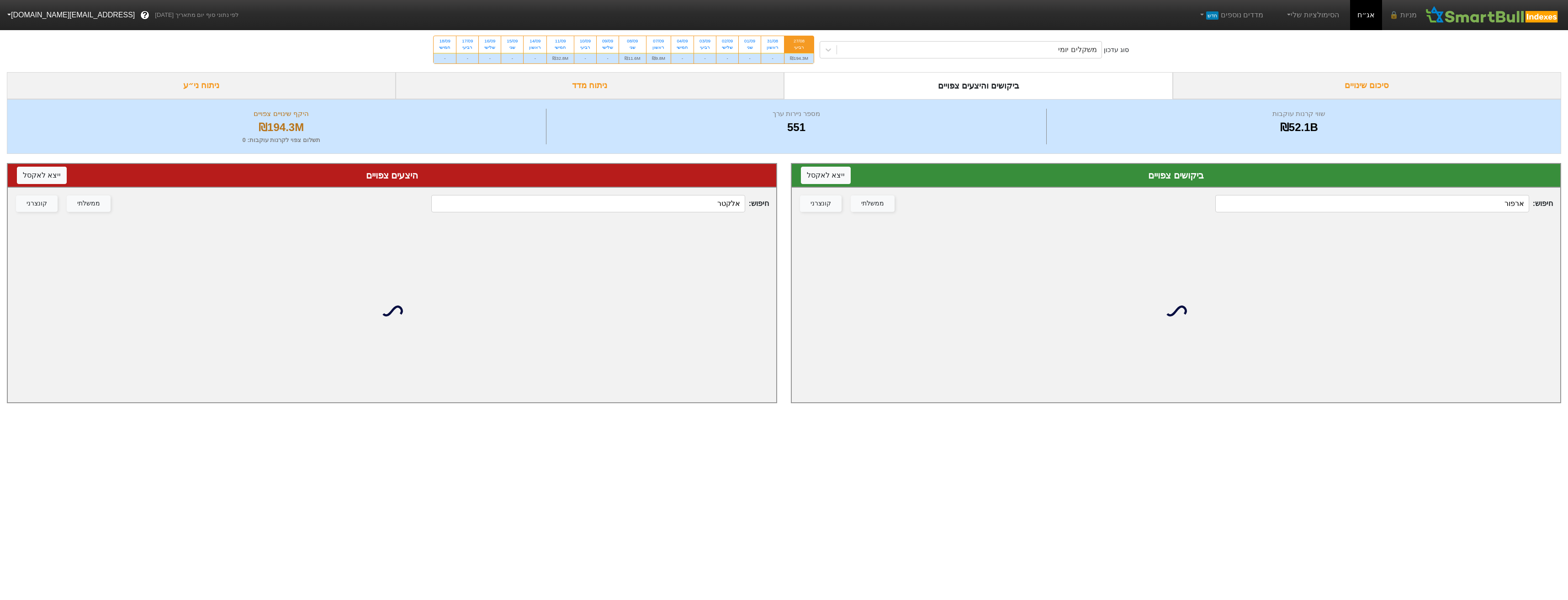
click at [1401, 196] on input "ארפור" at bounding box center [1372, 203] width 313 height 17
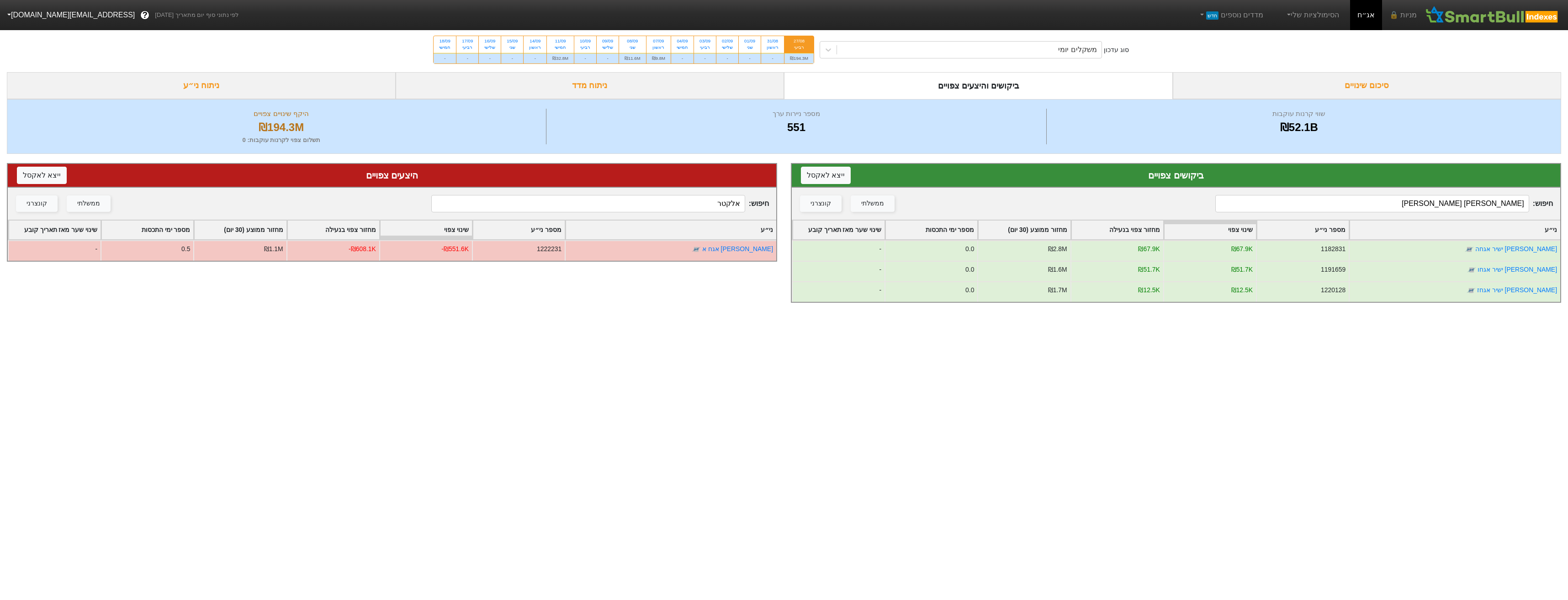
type input "[PERSON_NAME] [PERSON_NAME]"
